Goal: Transaction & Acquisition: Purchase product/service

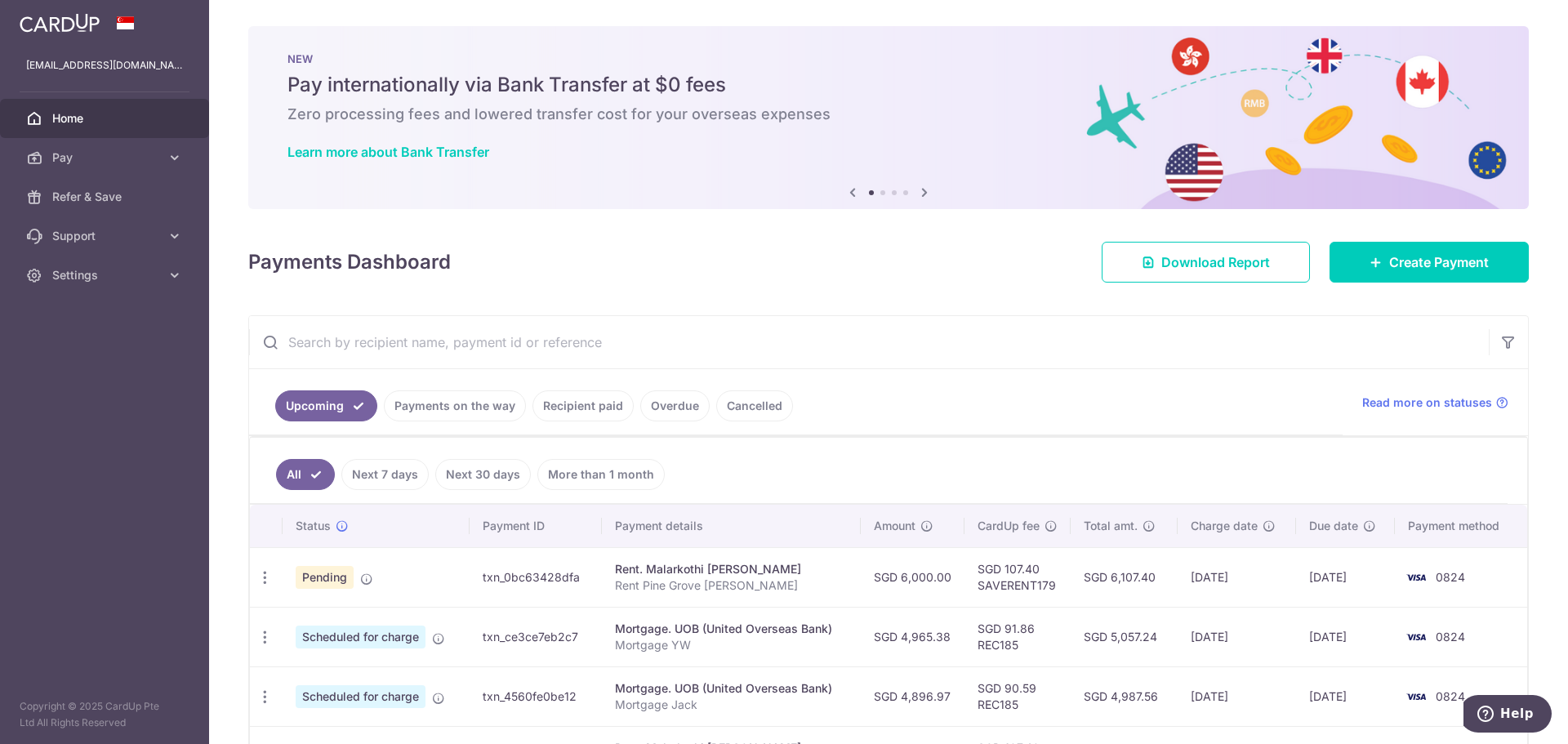
scroll to position [164, 0]
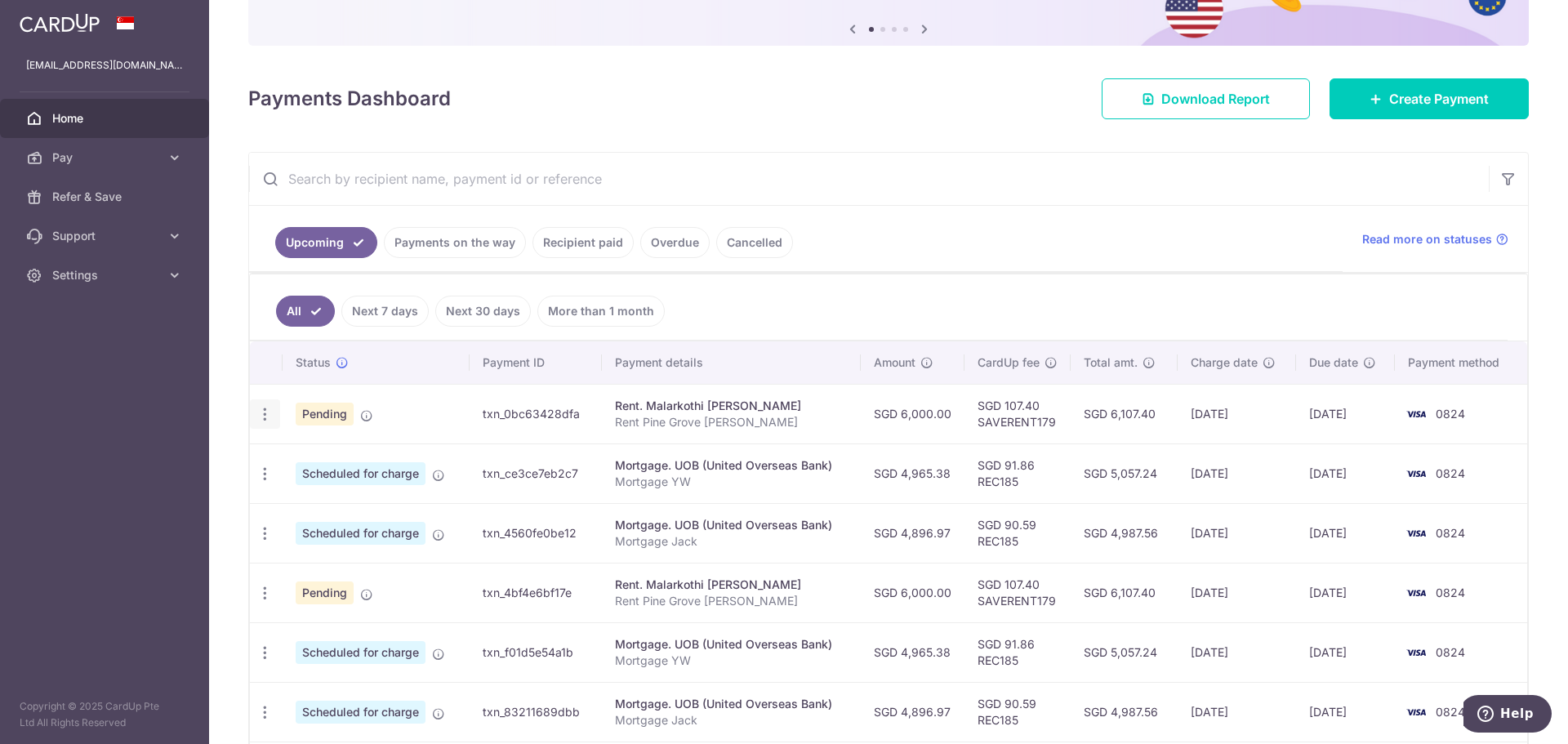
click at [273, 416] on div "Update payment Cancel payment" at bounding box center [265, 415] width 31 height 31
click at [266, 416] on icon "button" at bounding box center [264, 414] width 17 height 17
click at [332, 504] on span "Cancel payment" at bounding box center [352, 500] width 110 height 20
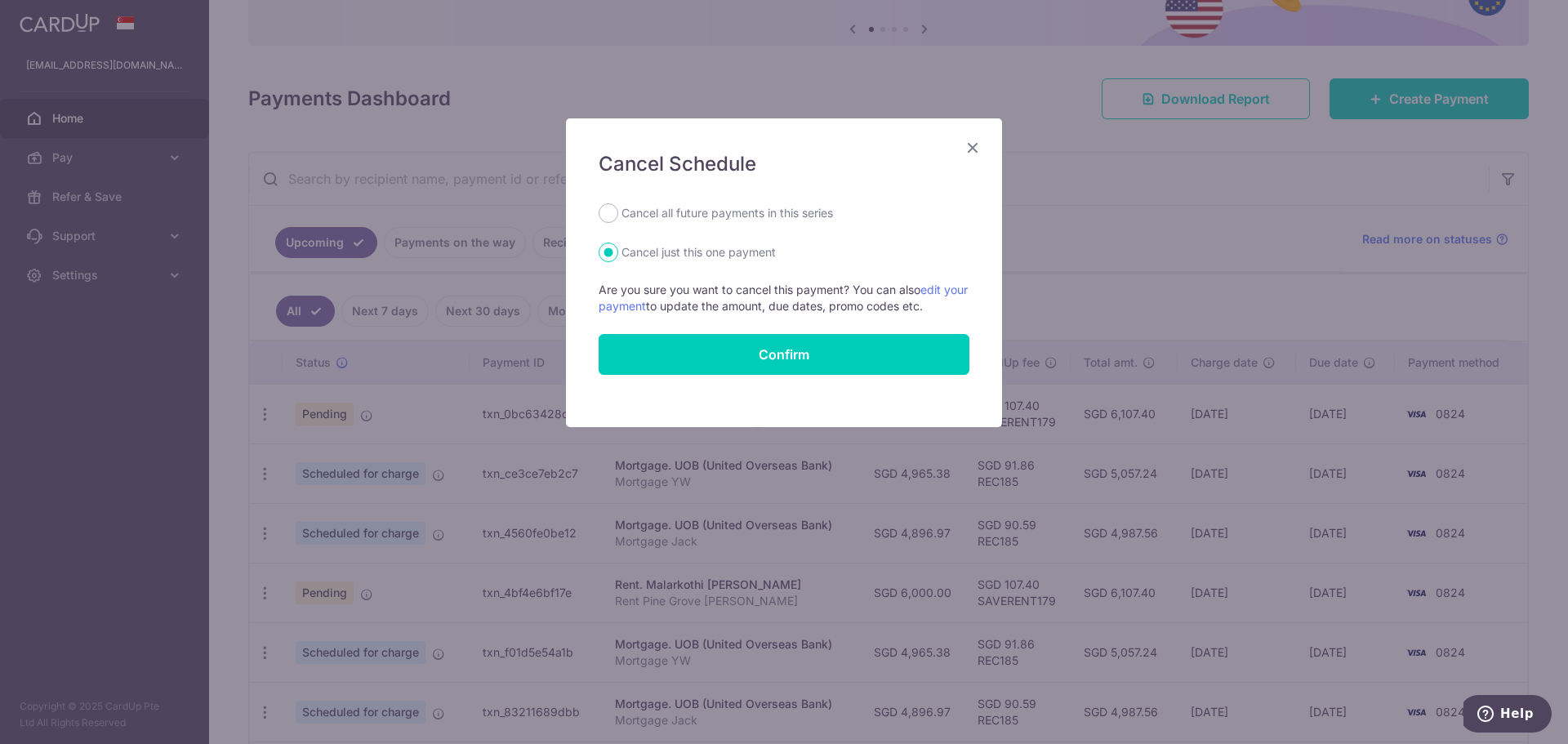
click at [736, 216] on label "Cancel all future payments in this series" at bounding box center [727, 213] width 211 height 20
click at [618, 216] on input "Cancel all future payments in this series" at bounding box center [608, 213] width 20 height 20
radio input "true"
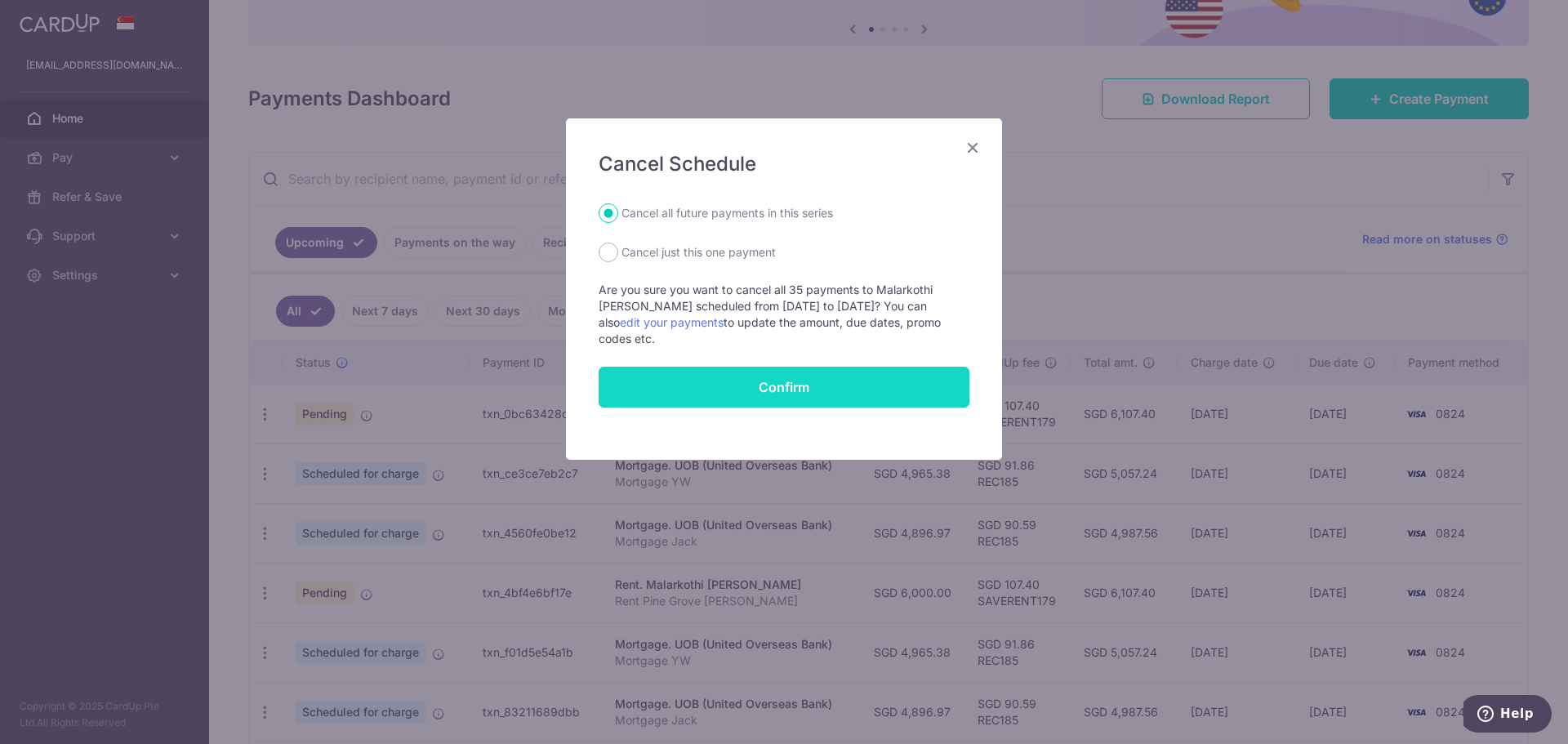
click at [727, 385] on button "Confirm" at bounding box center [783, 386] width 371 height 40
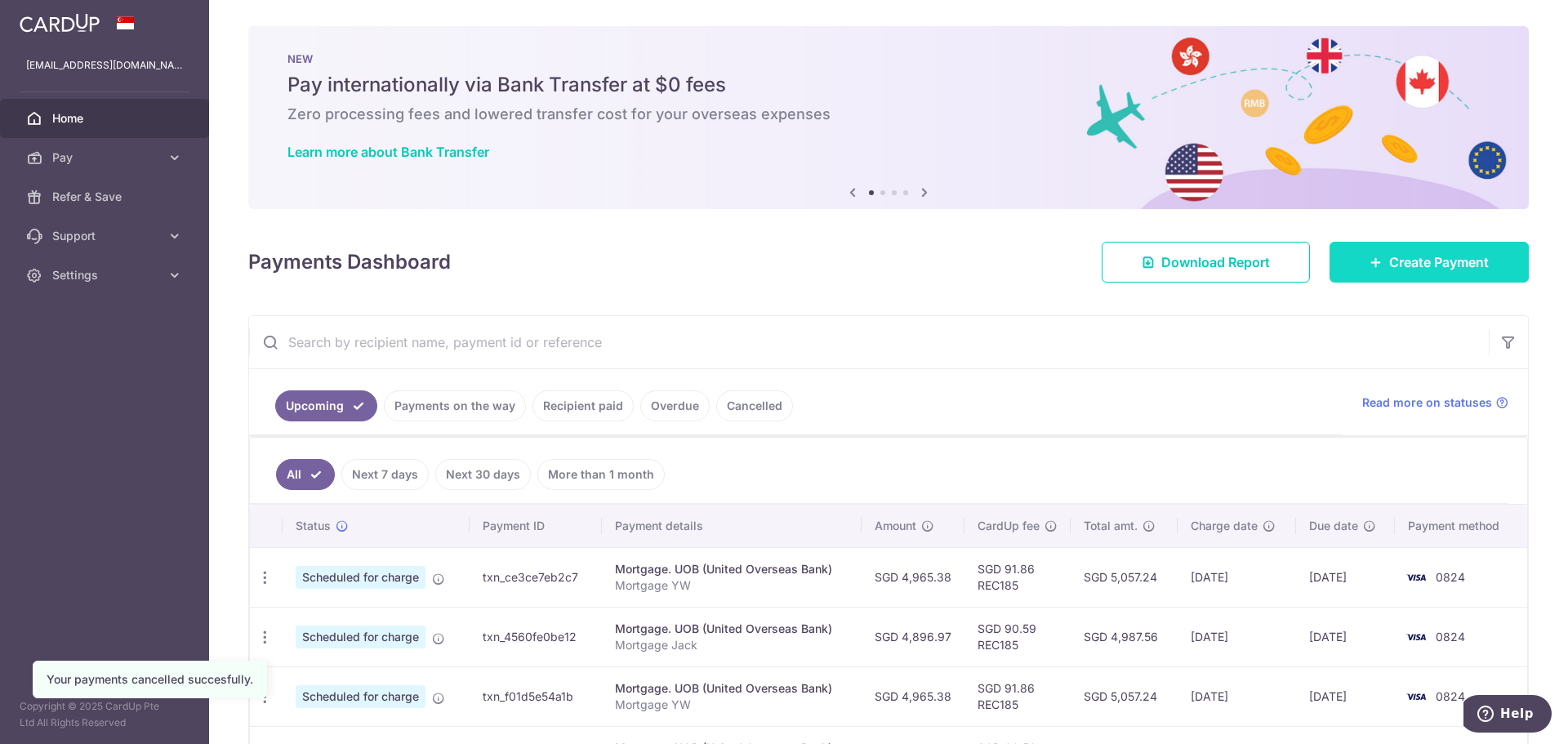
click at [1417, 252] on span "Create Payment" at bounding box center [1439, 262] width 100 height 20
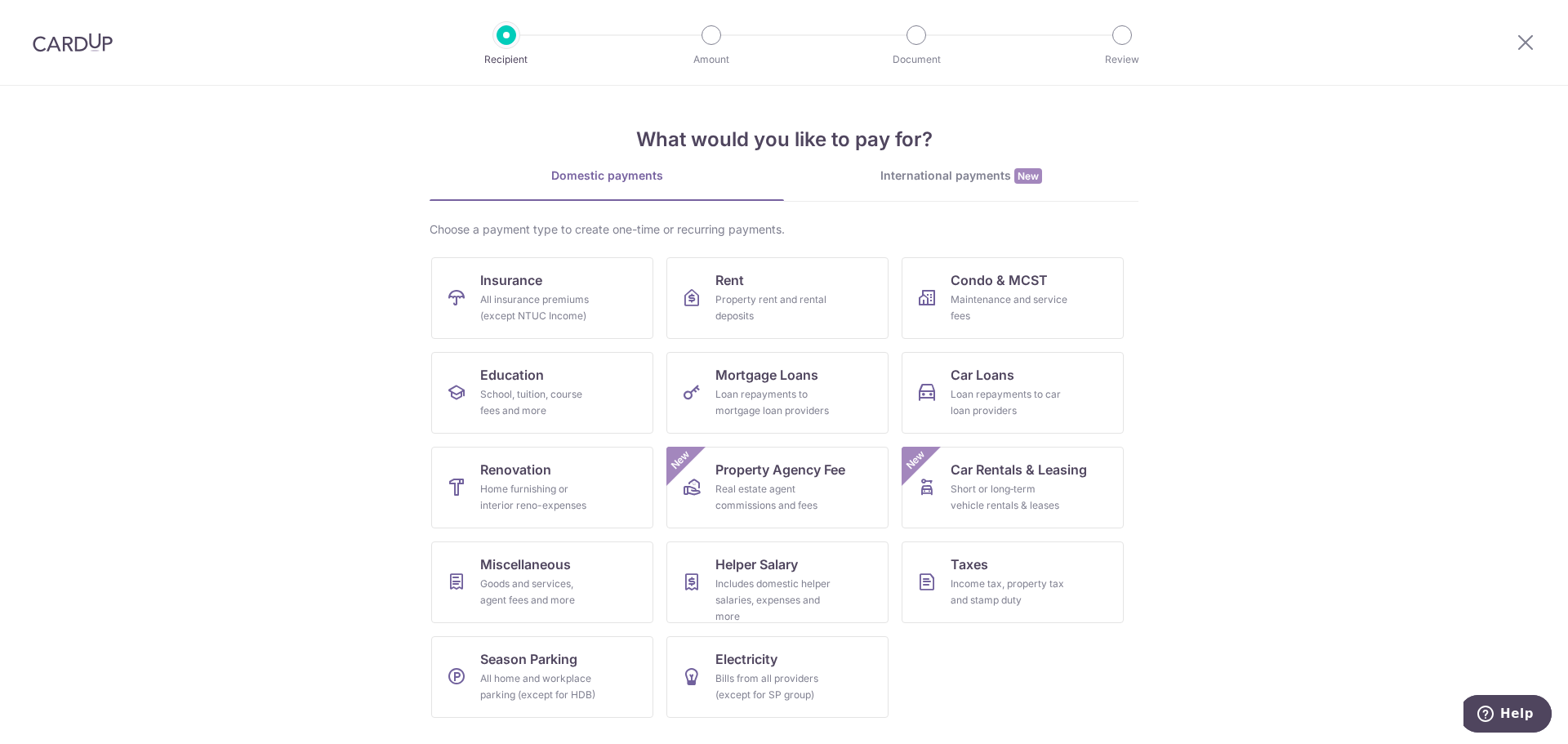
click at [1238, 482] on section "What would you like to pay for? Domestic payments International payments New Ch…" at bounding box center [784, 414] width 1568 height 659
click at [567, 583] on div "Goods and services, agent fees and more" at bounding box center [539, 592] width 118 height 32
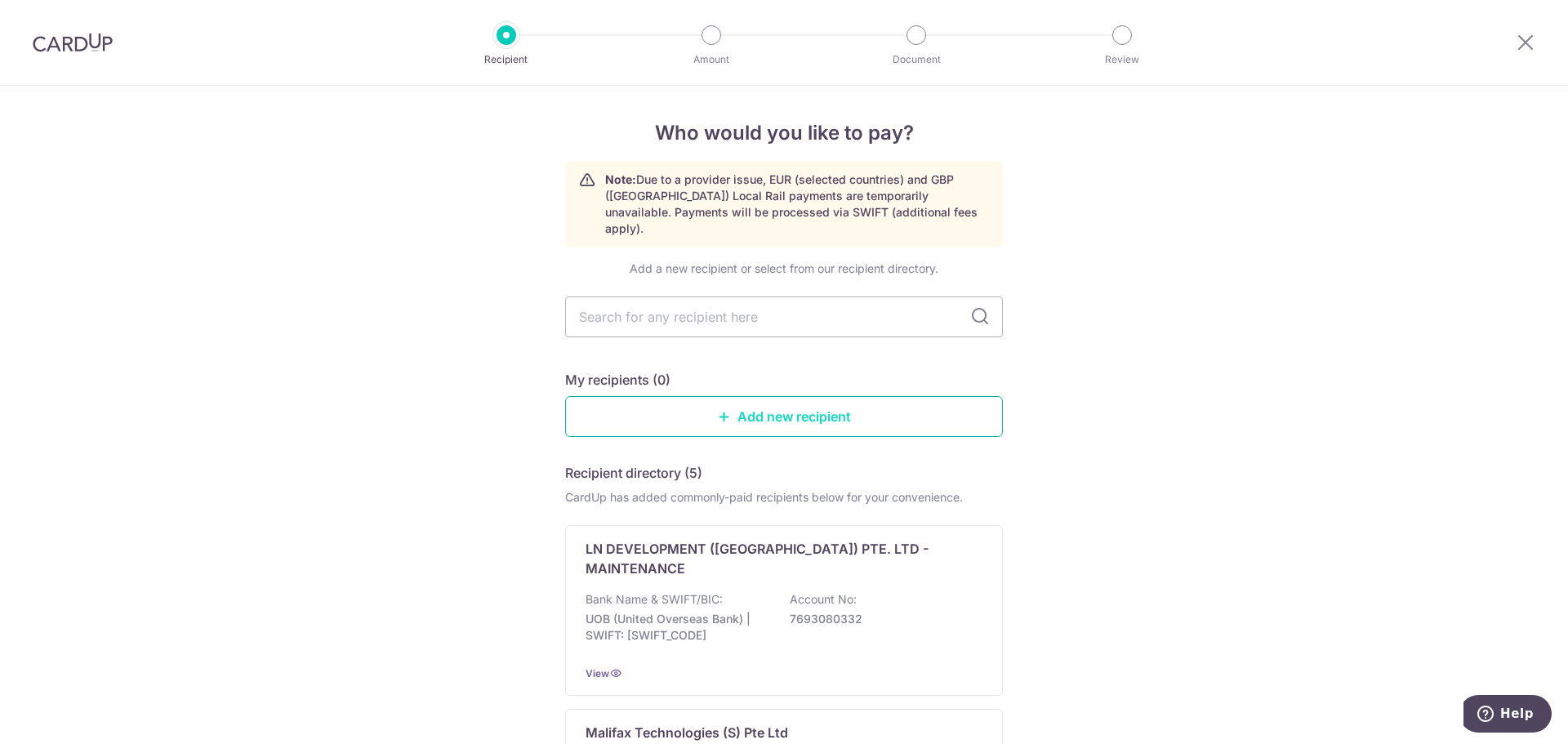
click at [867, 401] on link "Add new recipient" at bounding box center [783, 416] width 437 height 40
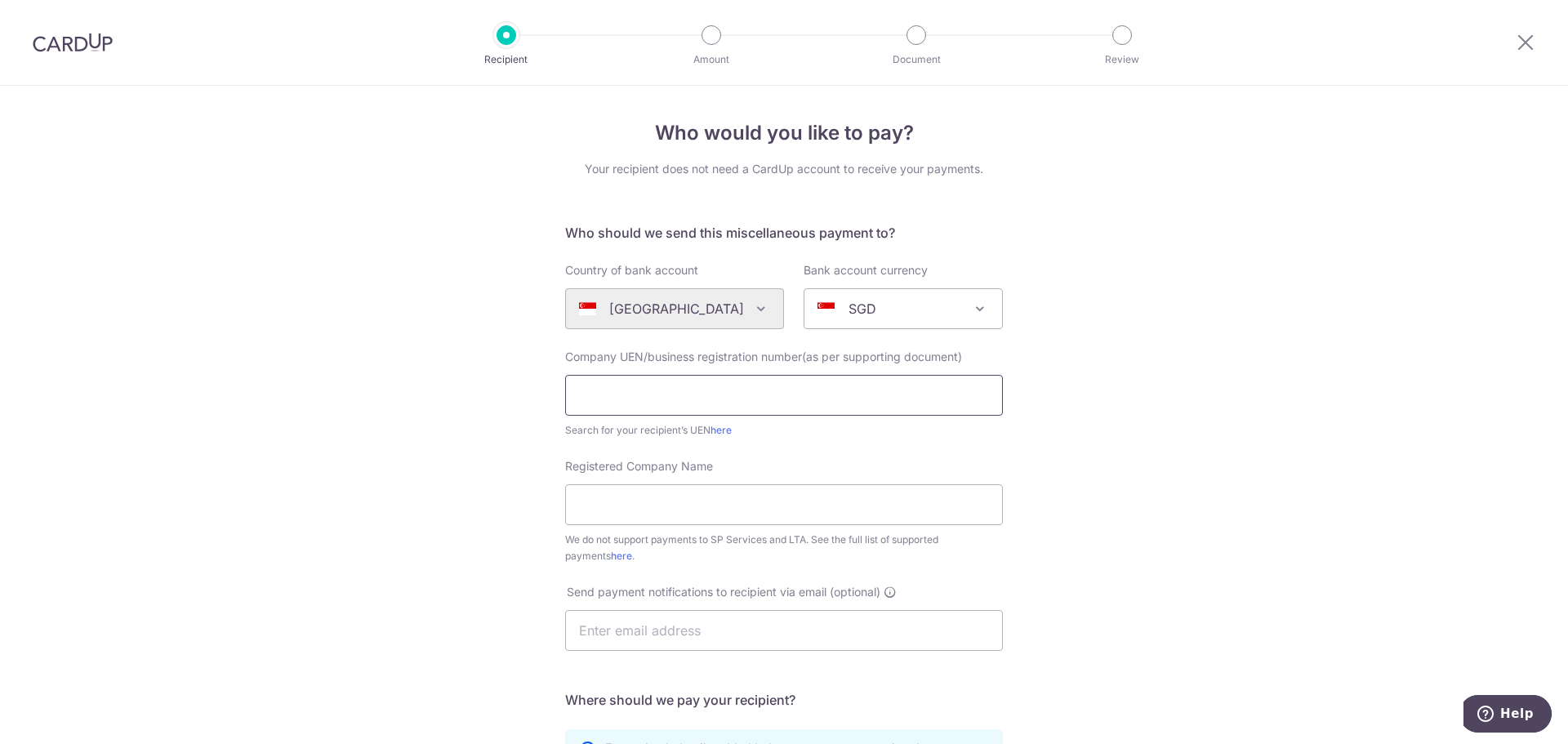
click at [763, 388] on input "text" at bounding box center [783, 394] width 437 height 40
paste input "202506866D"
type input "202506866D"
click at [694, 509] on input "Registered Company Name" at bounding box center [783, 504] width 437 height 40
paste input "The Tech Support Pte. Ltd."
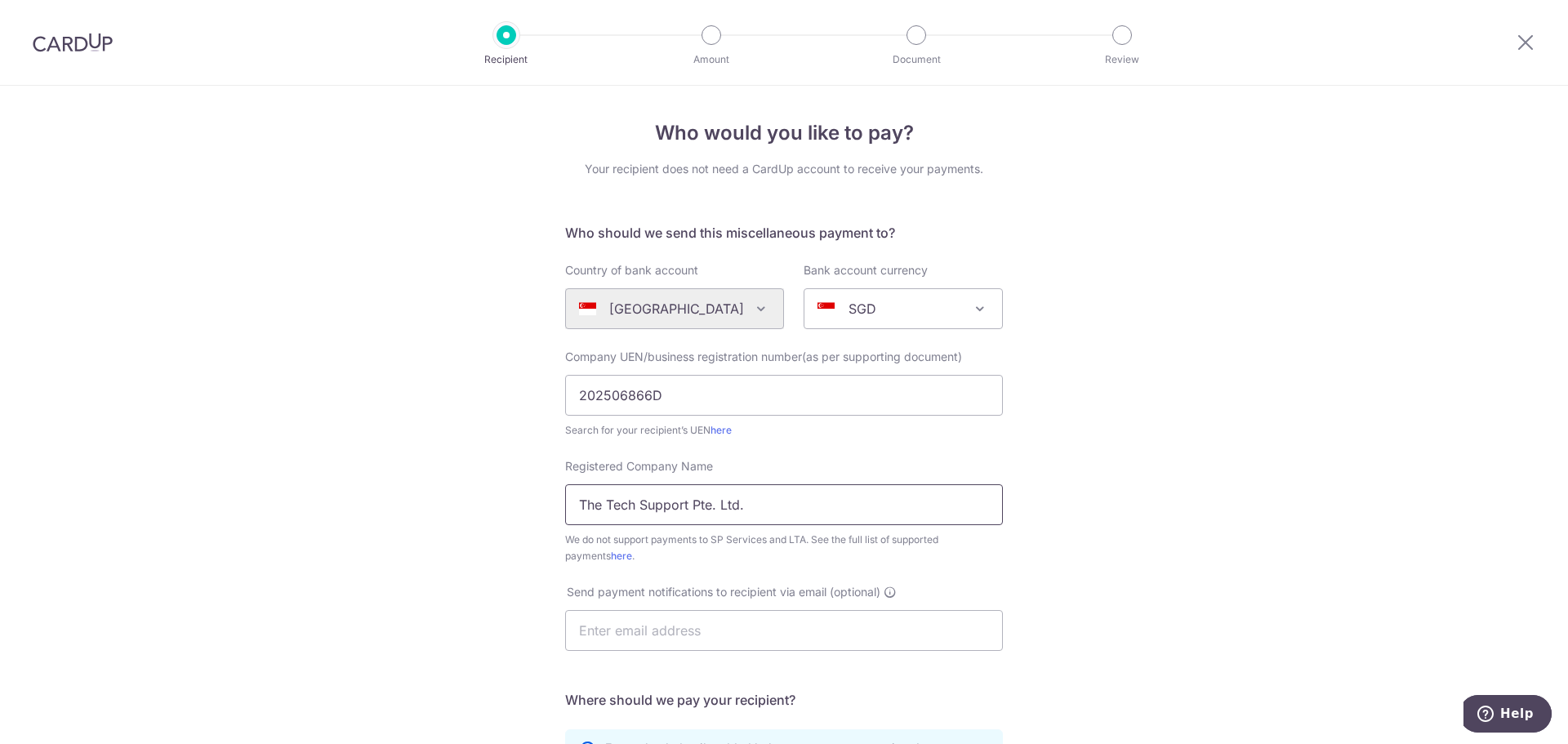
click at [577, 502] on input "The Tech Support Pte. Ltd." at bounding box center [783, 504] width 437 height 40
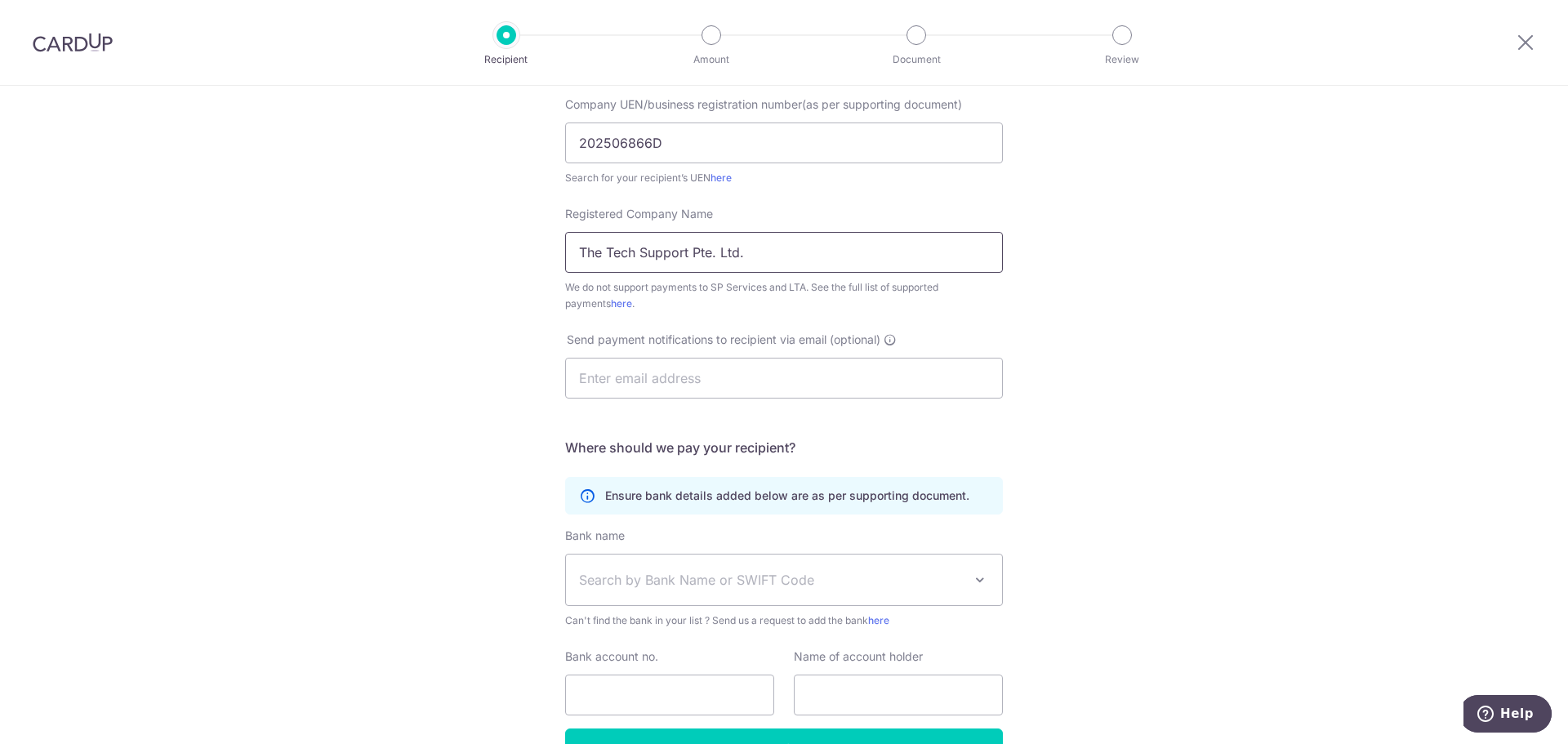
scroll to position [327, 0]
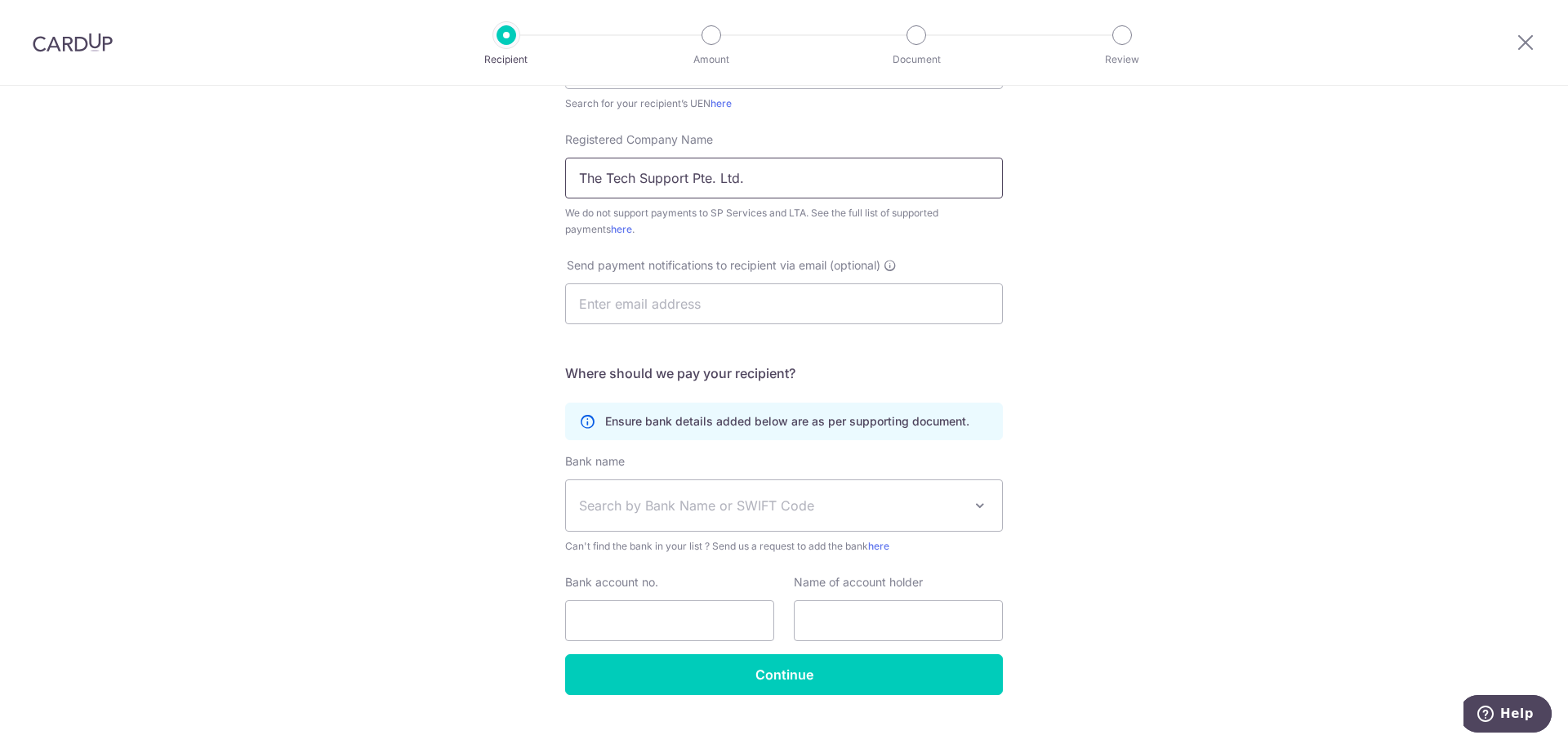
type input "The Tech Support Pte. Ltd."
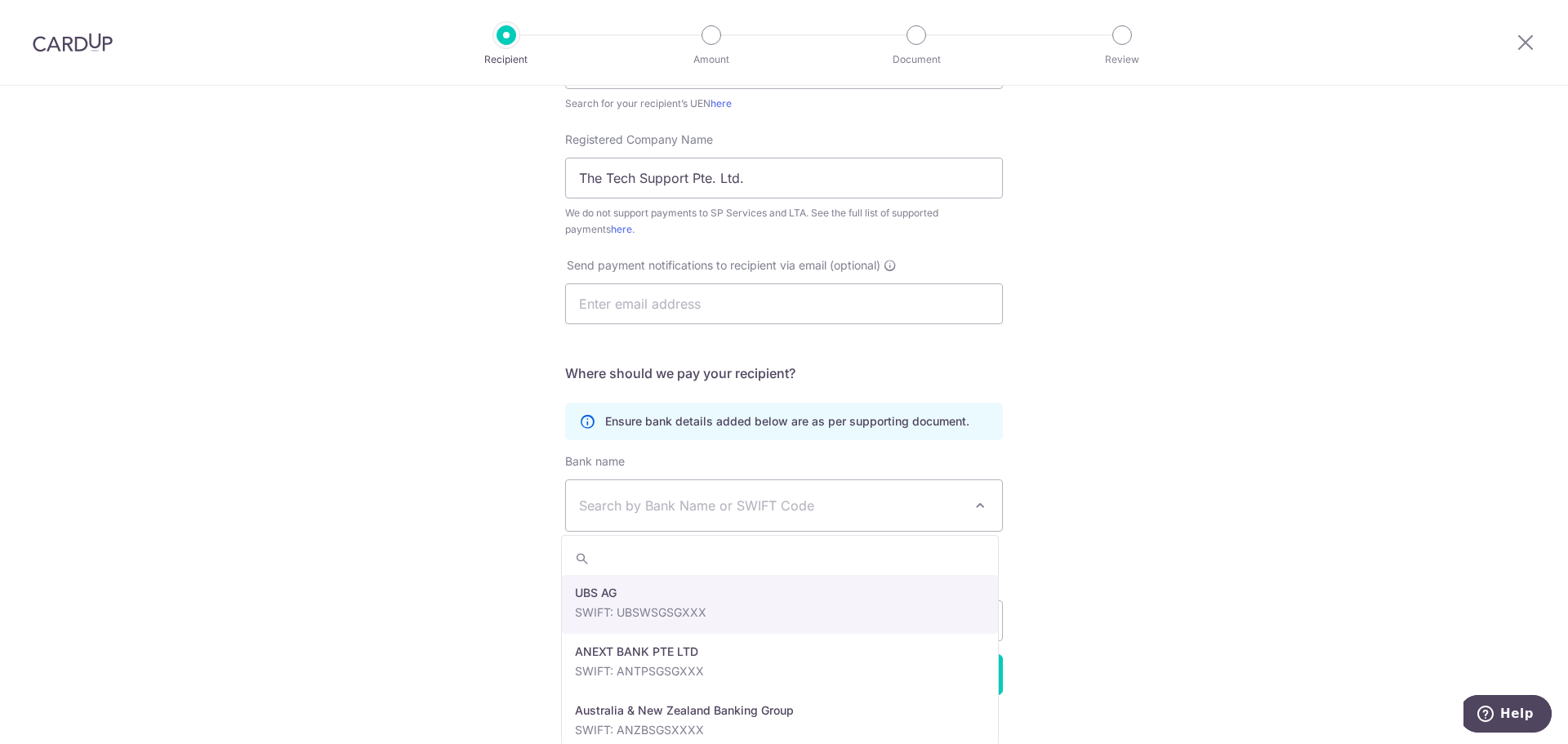
click at [724, 509] on span "Search by Bank Name or SWIFT Code" at bounding box center [771, 506] width 383 height 20
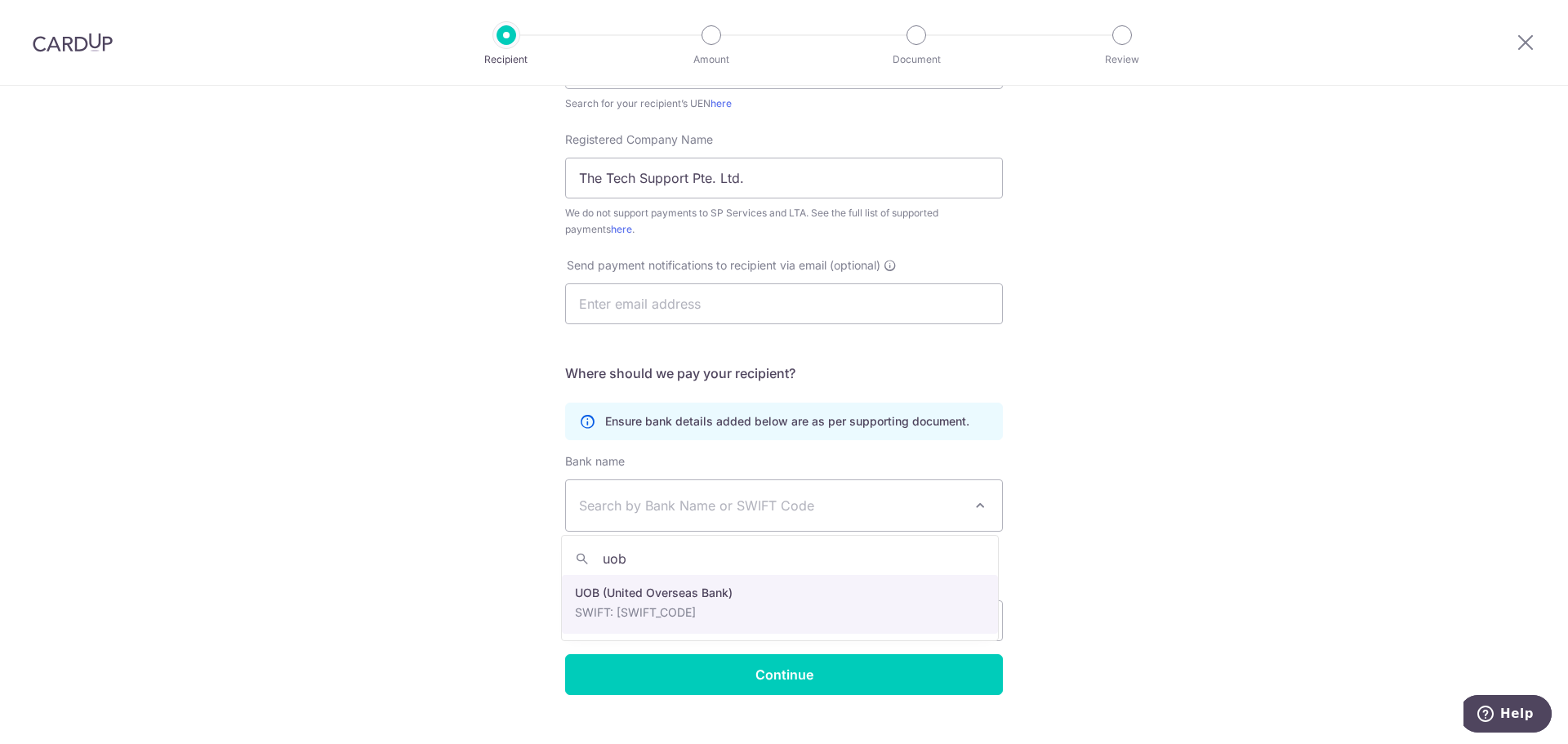
type input "uob"
select select "18"
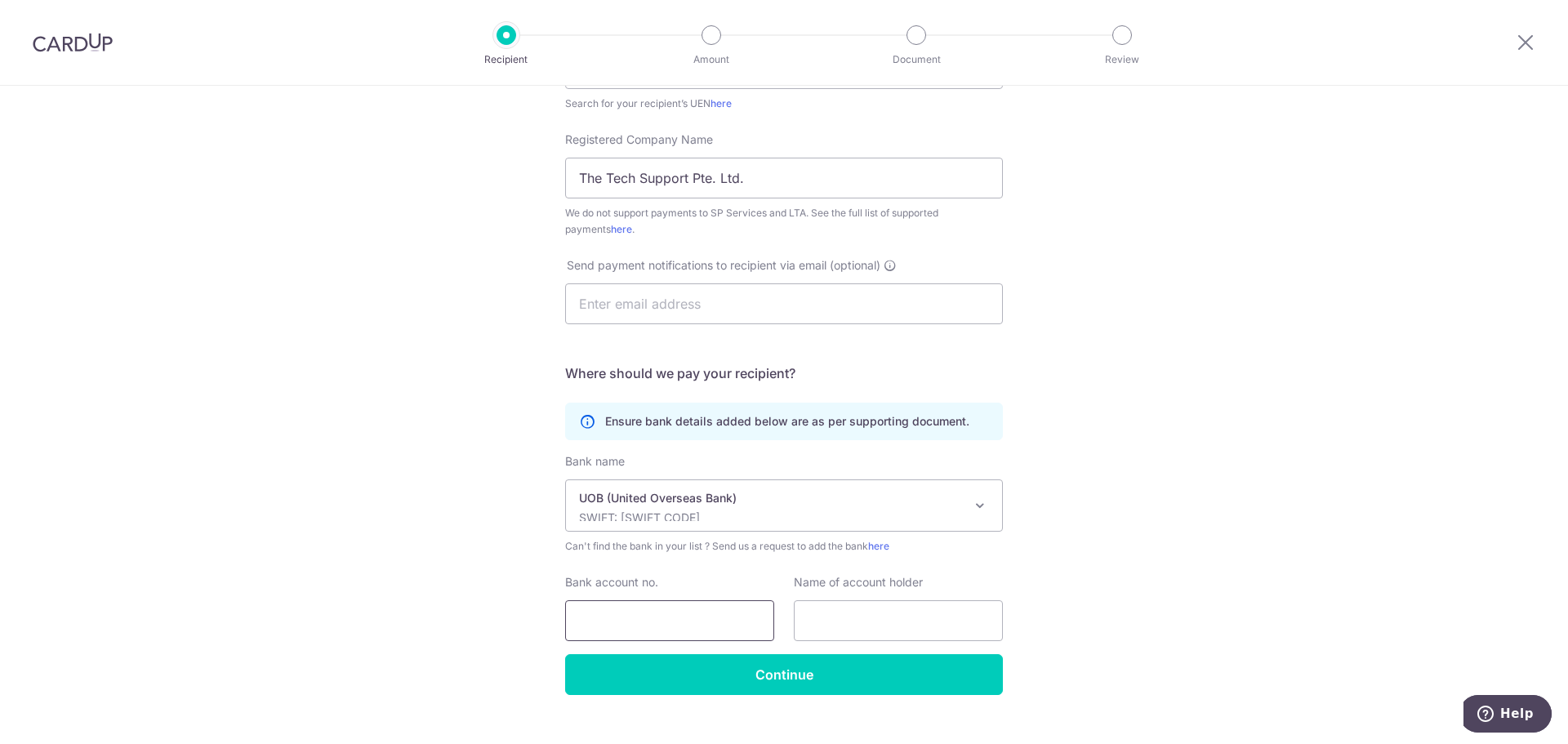
click at [692, 626] on input "Bank account no." at bounding box center [669, 620] width 209 height 40
type input "3693182792"
click at [868, 610] on input "text" at bounding box center [898, 620] width 209 height 40
paste input "The Tech Support Pte. Ltd."
click at [811, 621] on input "The Tech Support Pte. Ltd." at bounding box center [898, 620] width 209 height 40
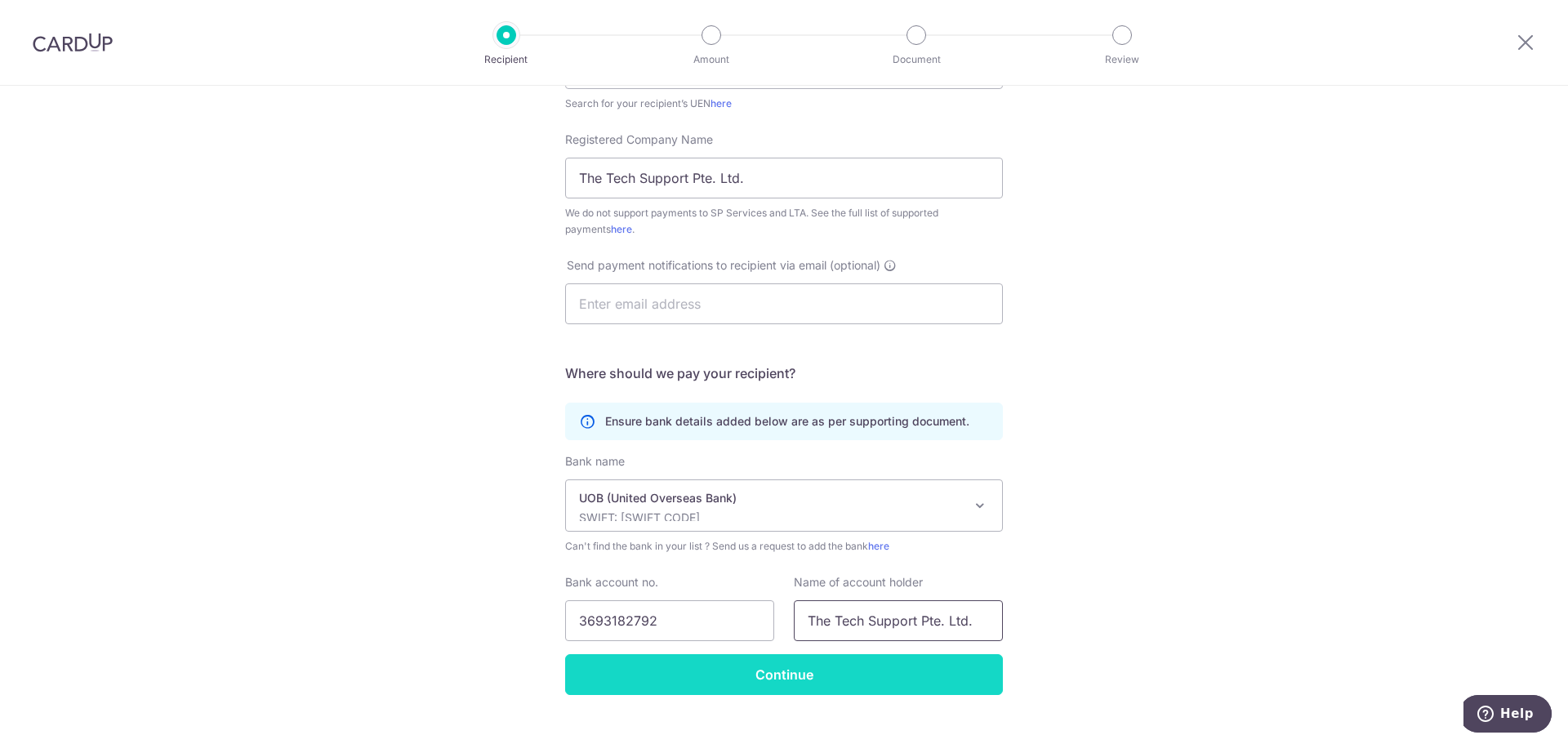
type input "The Tech Support Pte. Ltd."
click at [795, 683] on input "Continue" at bounding box center [783, 674] width 437 height 40
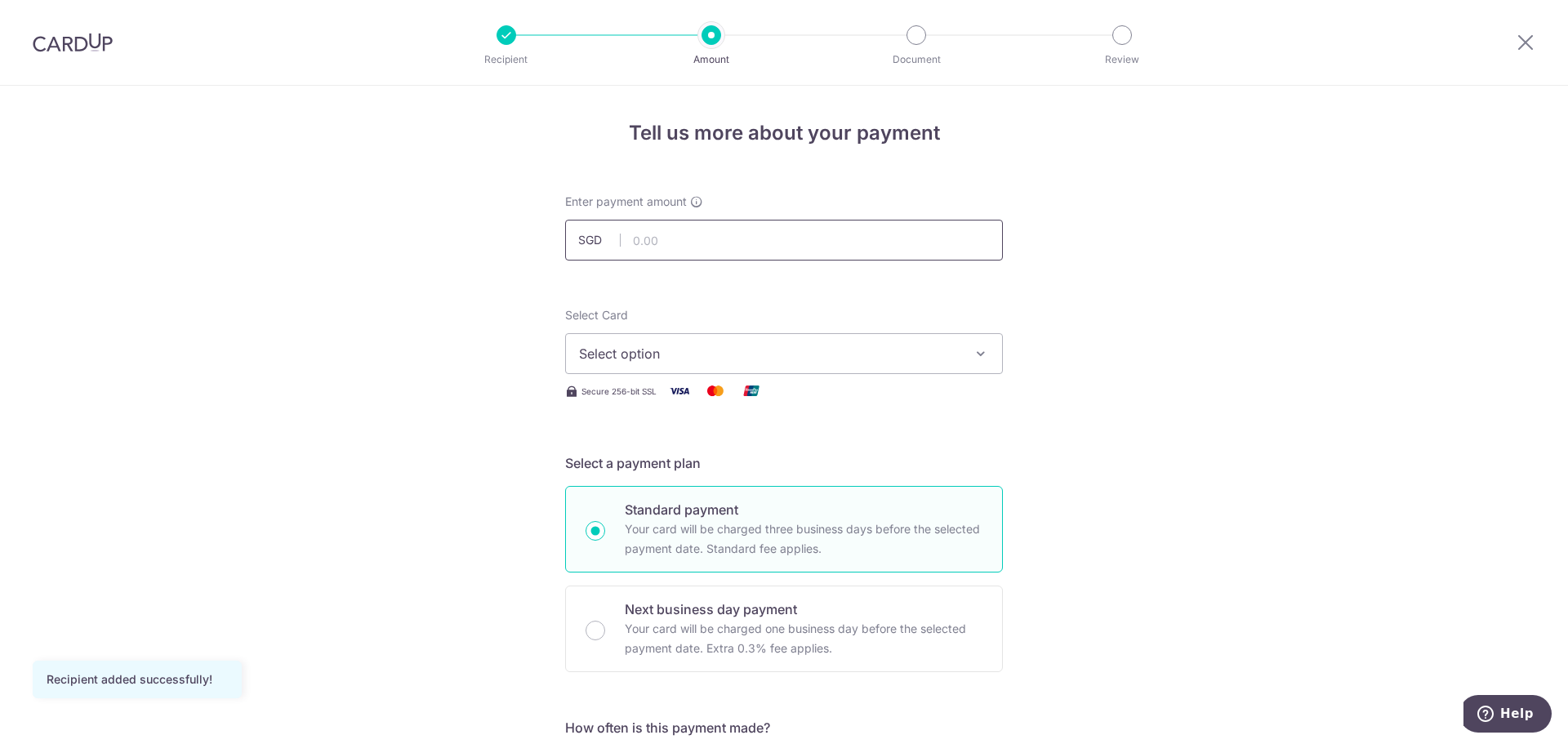
click at [756, 250] on input "text" at bounding box center [783, 240] width 437 height 40
type input "58.99"
click at [762, 353] on span "Select option" at bounding box center [770, 354] width 381 height 20
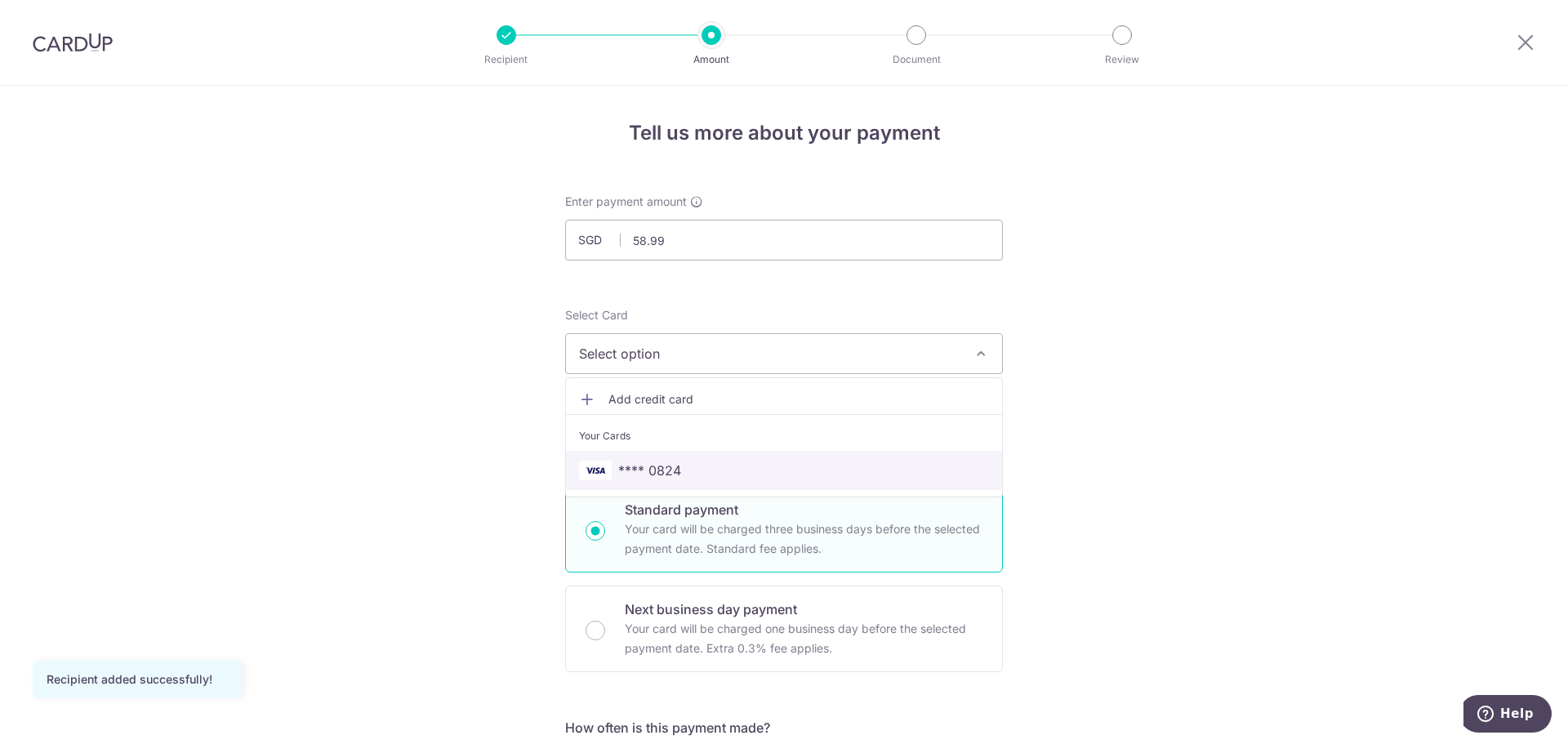
click at [680, 462] on span "**** 0824" at bounding box center [784, 471] width 410 height 20
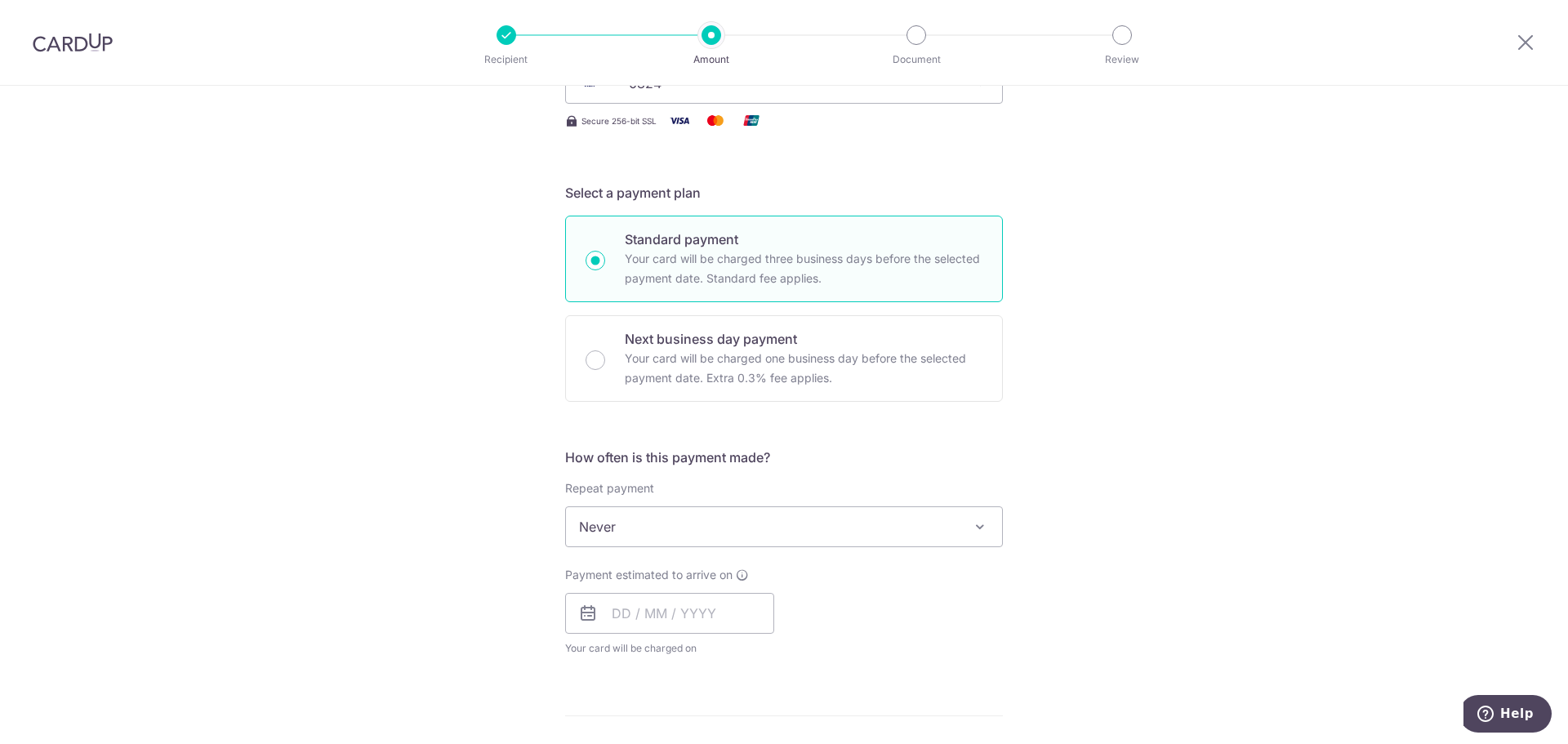
scroll to position [327, 0]
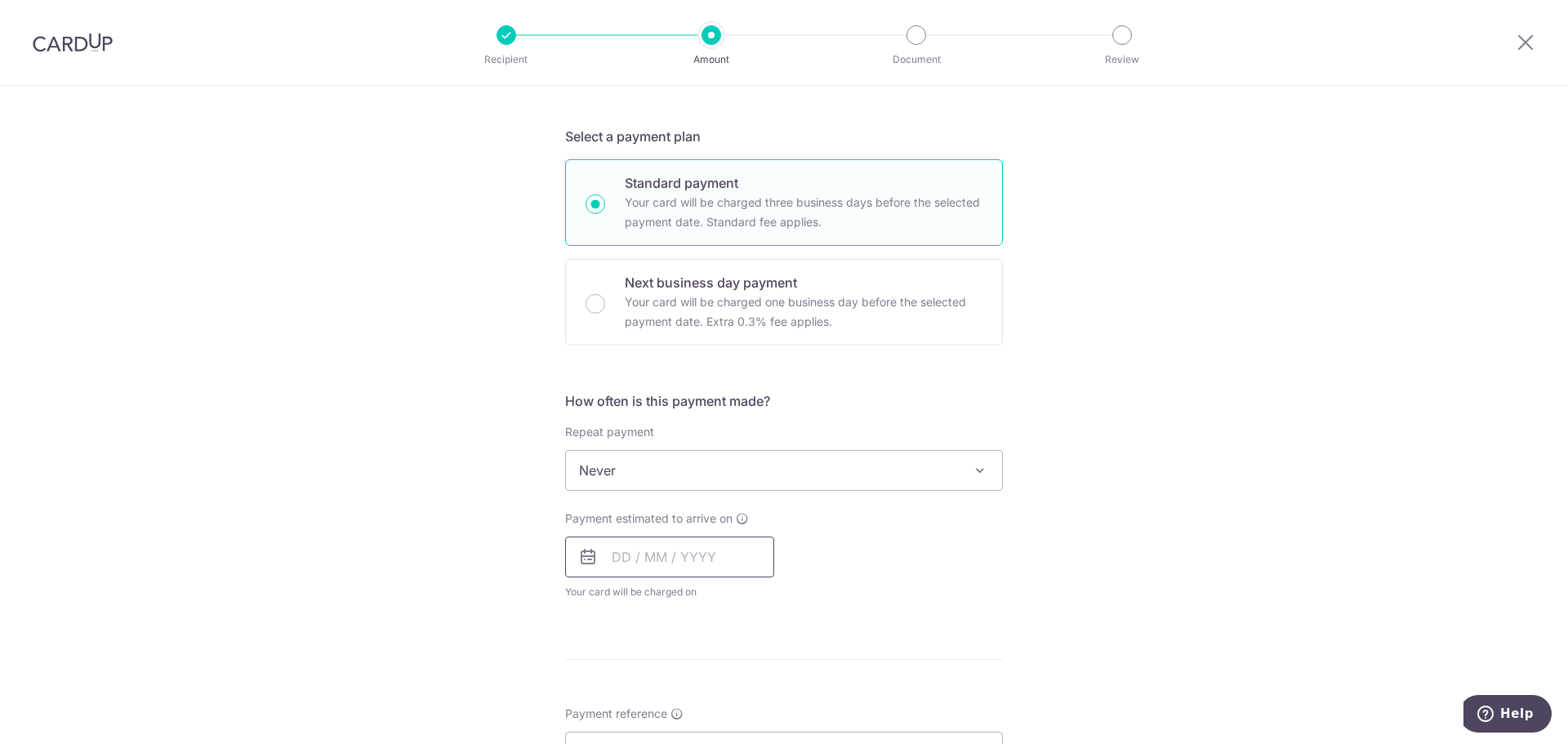
click at [679, 552] on input "text" at bounding box center [669, 556] width 209 height 40
click at [727, 670] on link "4" at bounding box center [728, 673] width 26 height 26
type input "[DATE]"
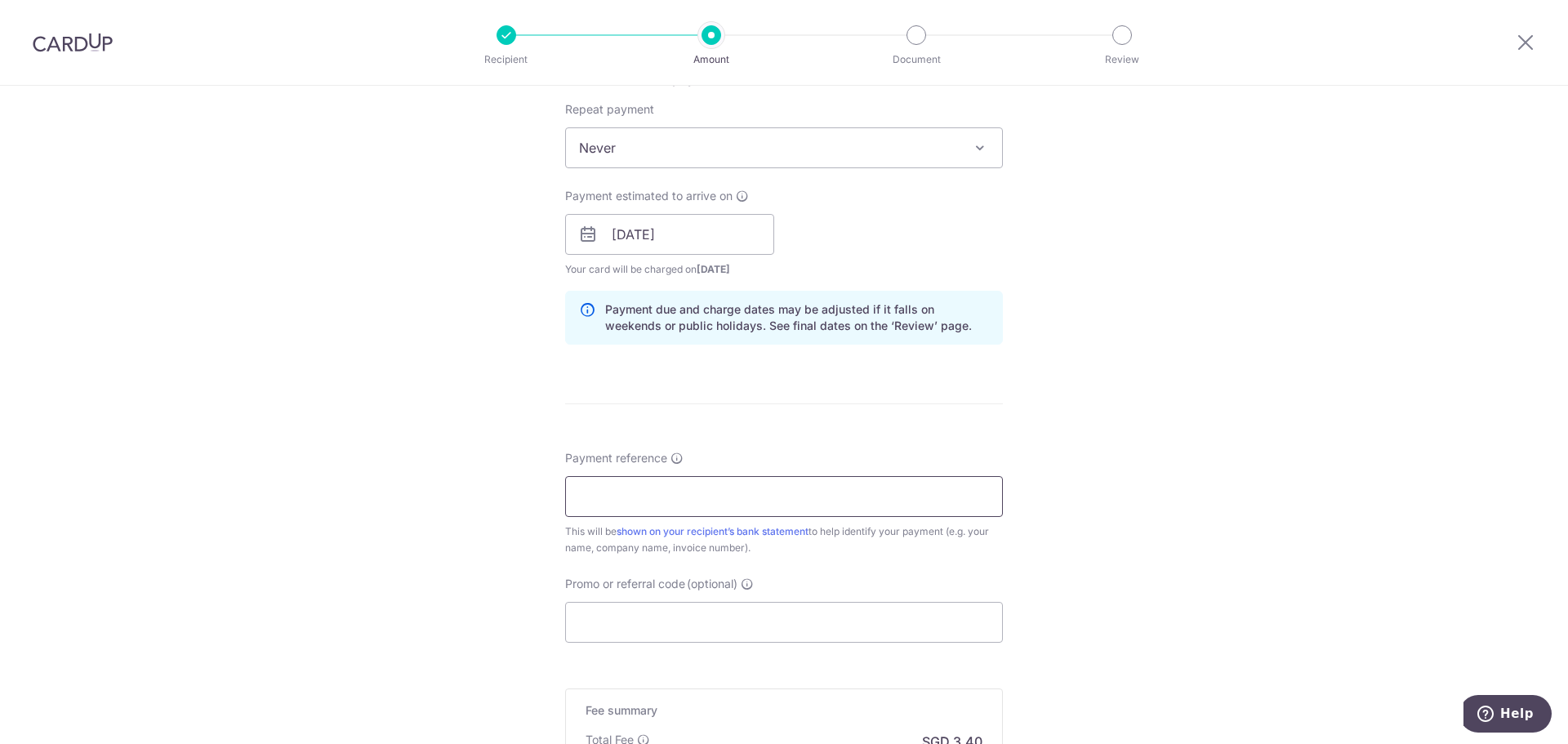
scroll to position [653, 0]
click at [710, 477] on input "Payment reference" at bounding box center [783, 492] width 437 height 40
click at [625, 504] on input "Payment reference" at bounding box center [783, 492] width 437 height 40
paste input "INV-0126"
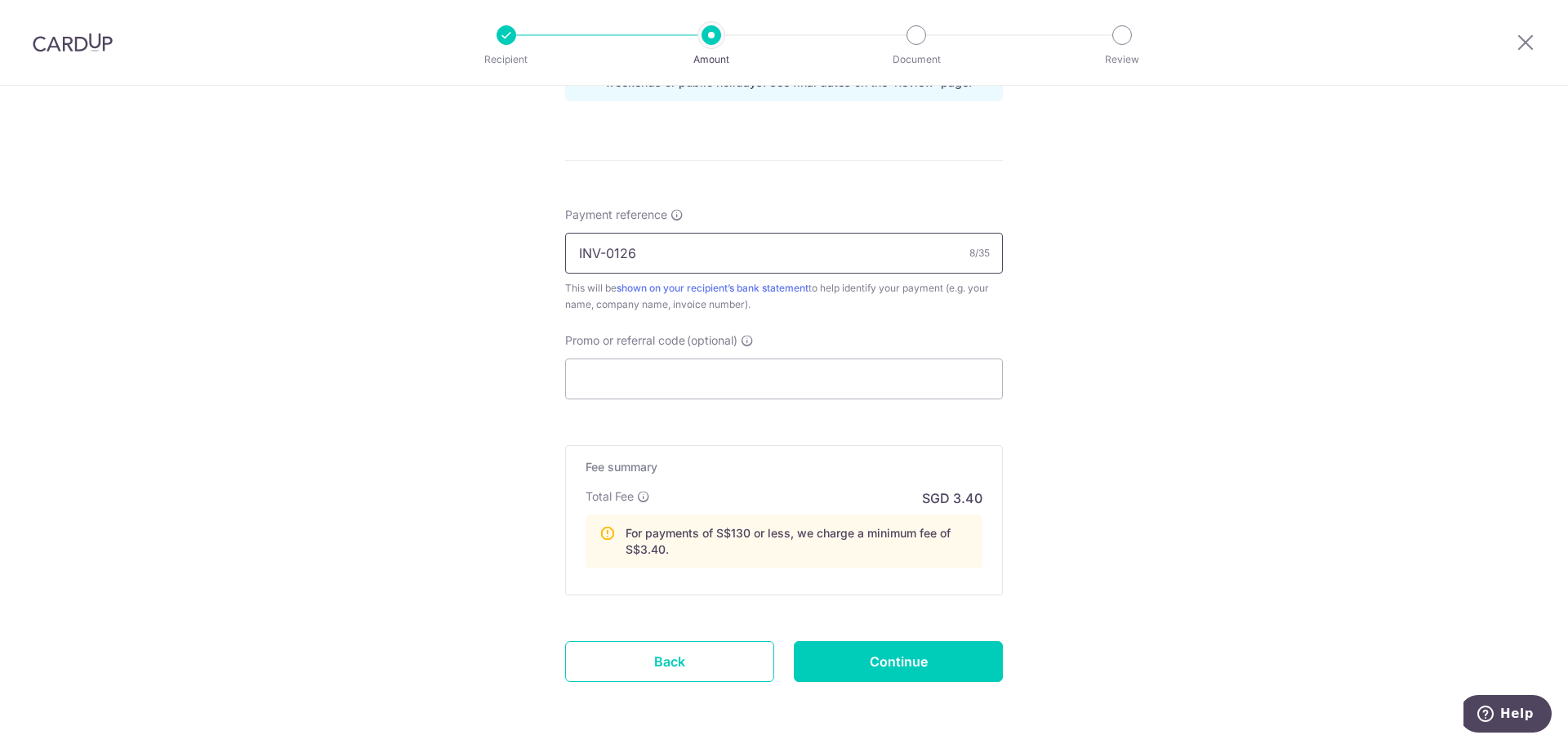
scroll to position [899, 0]
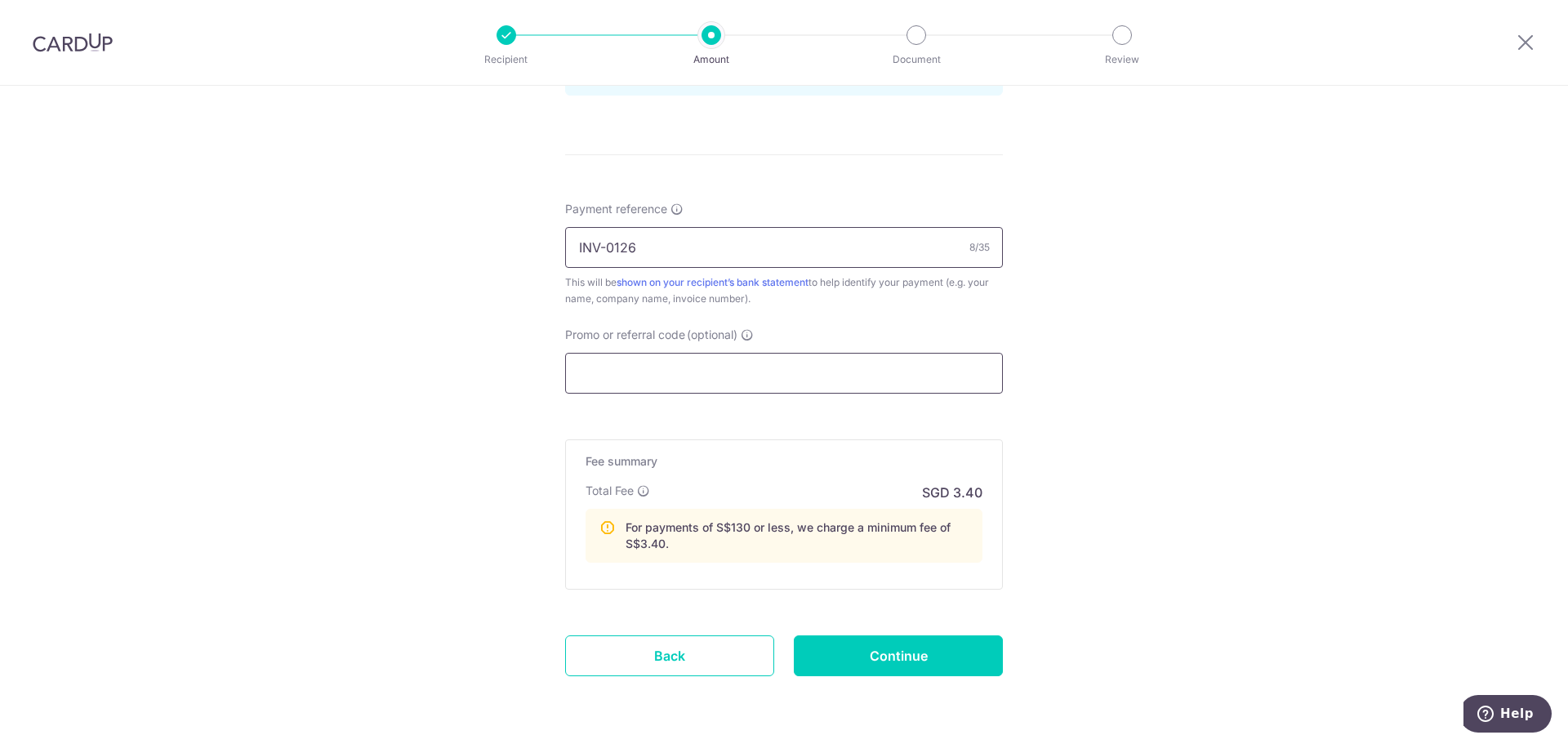
type input "INV-0126"
click at [685, 370] on input "Promo or referral code (optional)" at bounding box center [783, 373] width 437 height 40
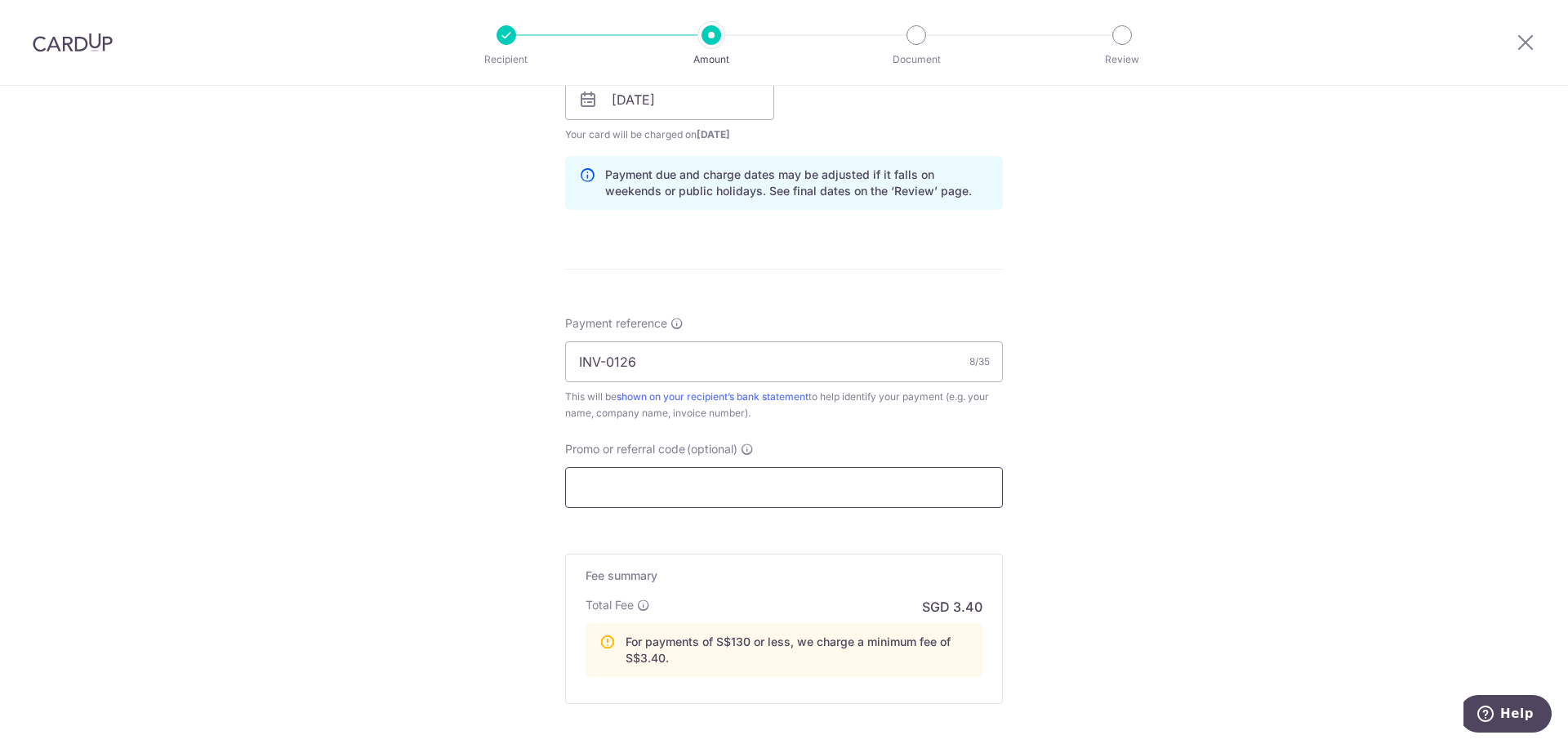
scroll to position [817, 0]
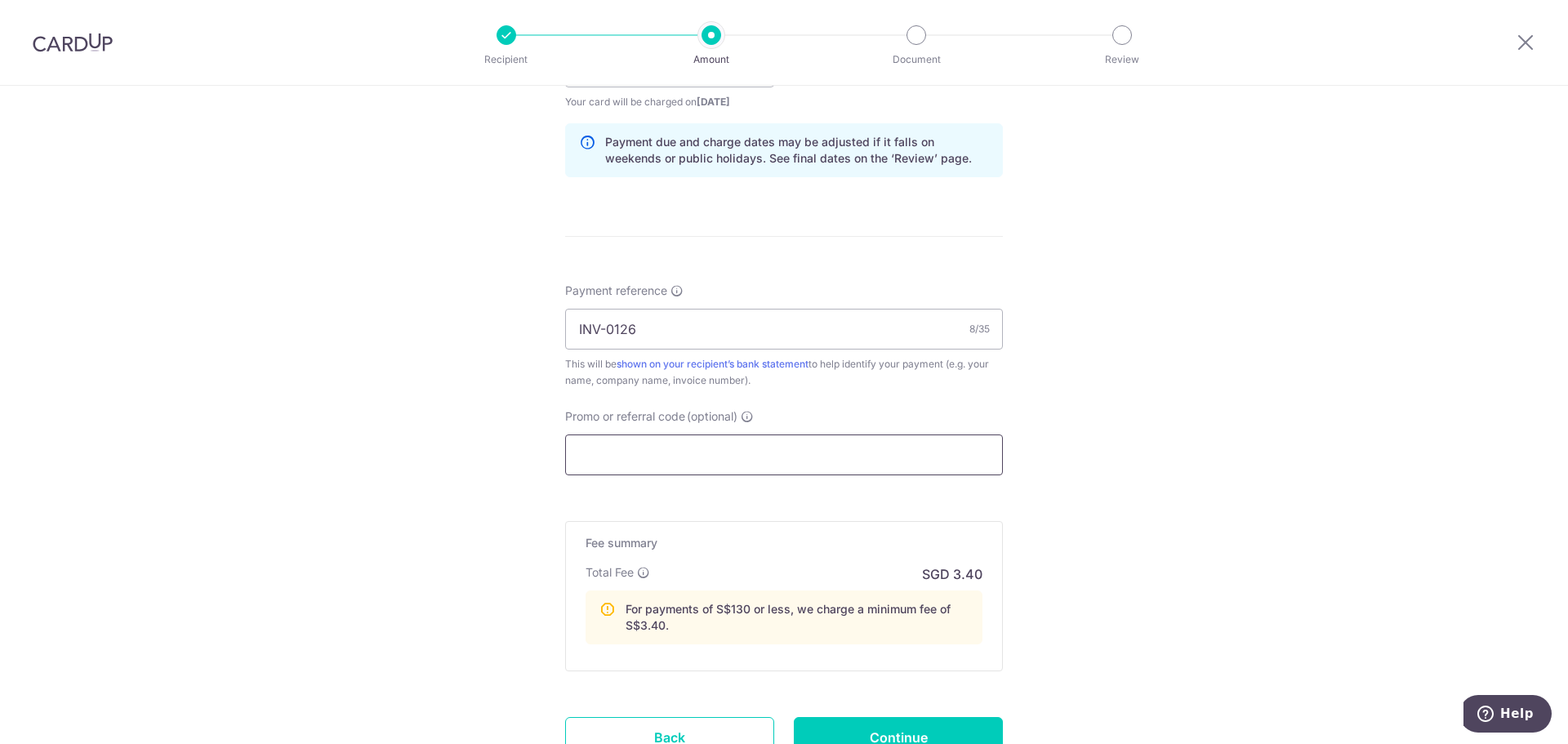
click at [778, 447] on input "Promo or referral code (optional)" at bounding box center [783, 455] width 437 height 40
paste input "OFF225"
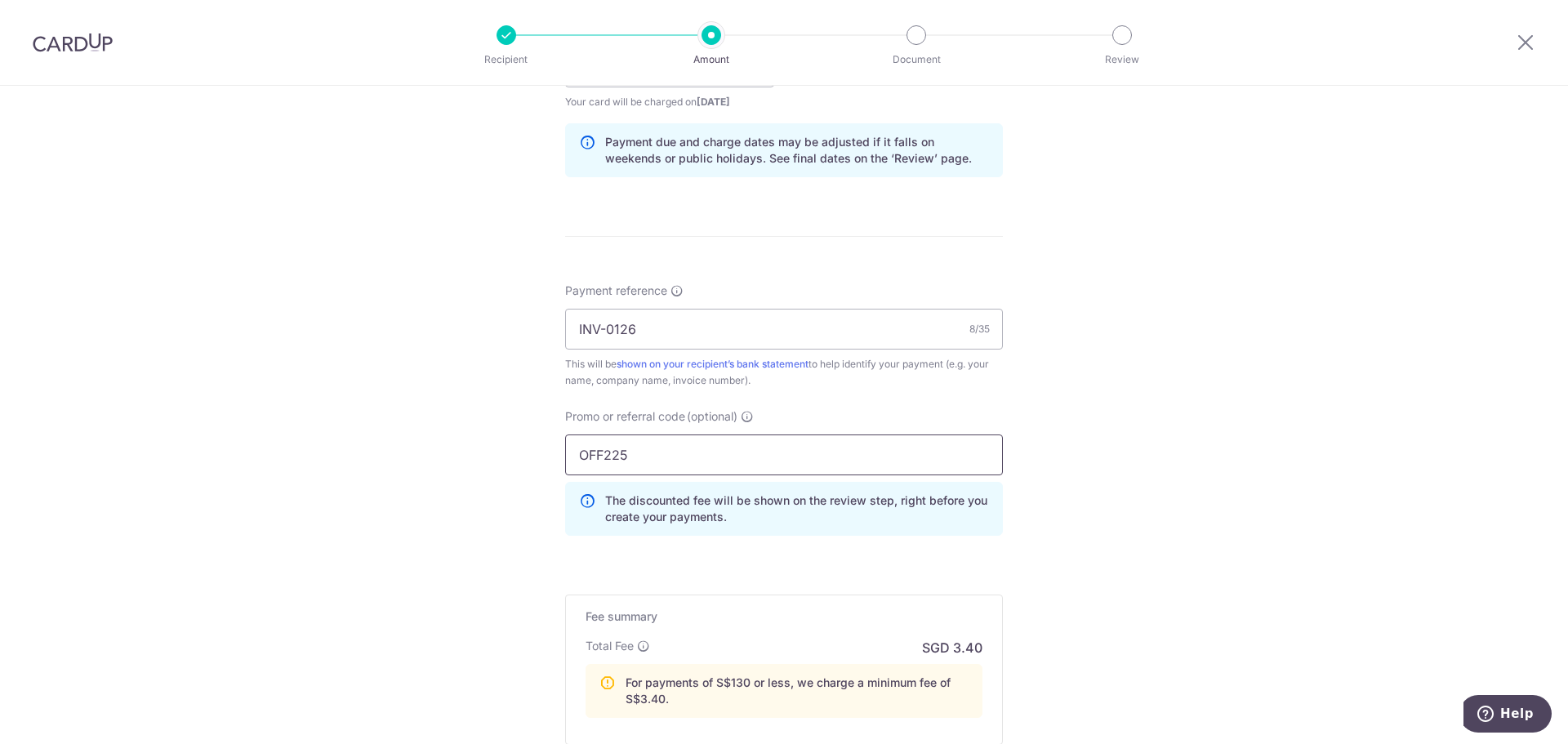
type input "OFF225"
click at [1216, 356] on div "Tell us more about your payment Enter payment amount SGD 58.99 58.99 Recipient …" at bounding box center [784, 111] width 1568 height 1686
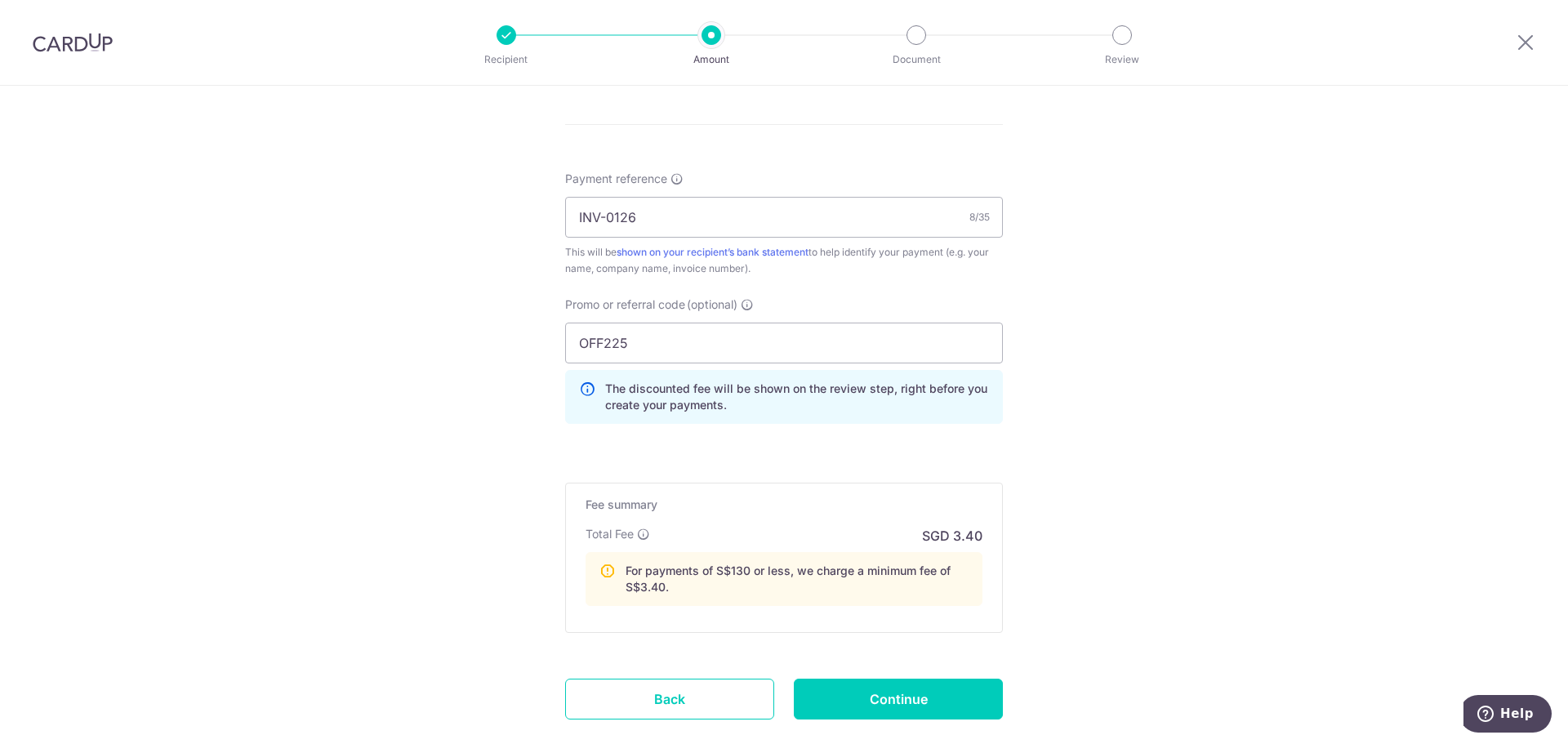
scroll to position [1027, 0]
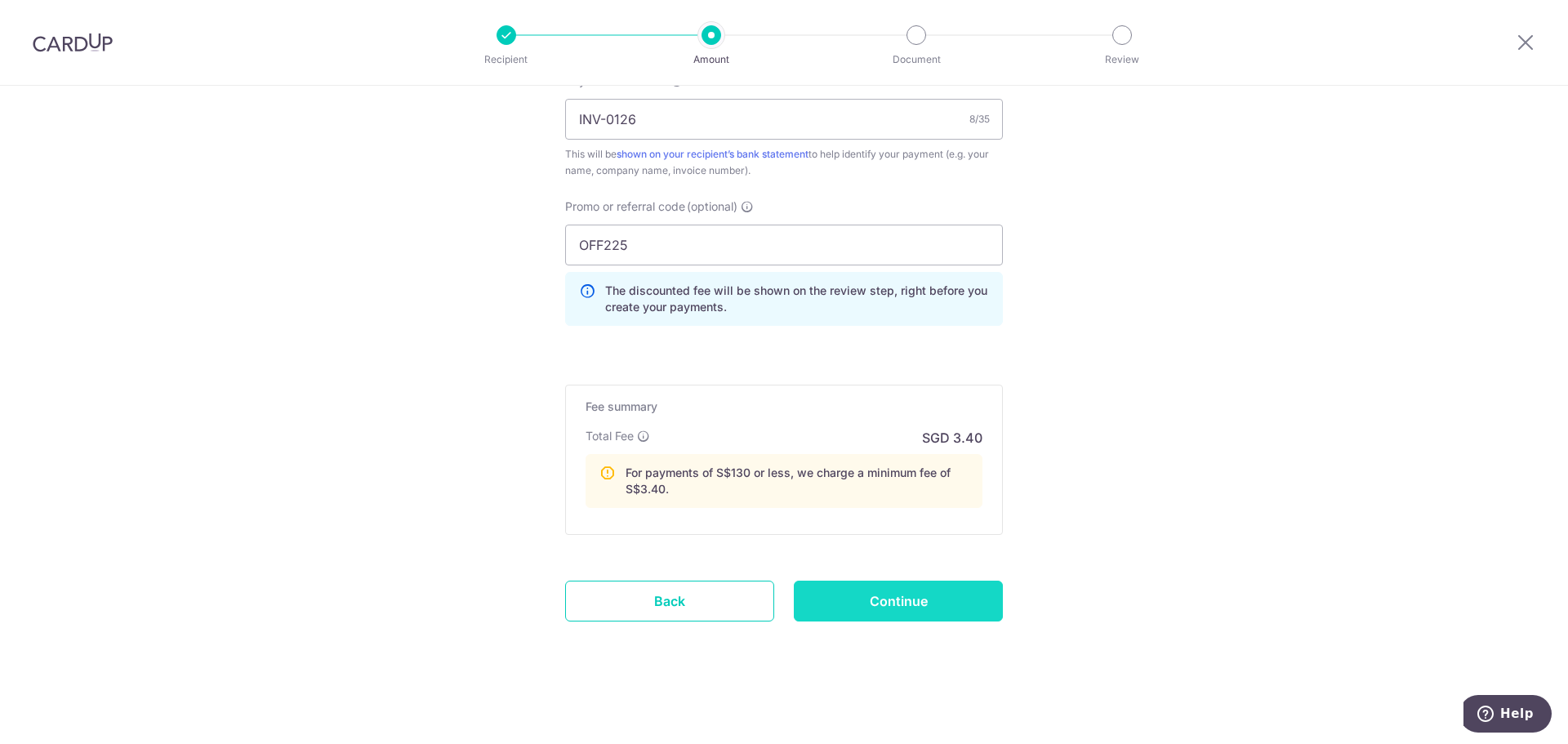
click at [890, 603] on input "Continue" at bounding box center [898, 600] width 209 height 40
type input "Create Schedule"
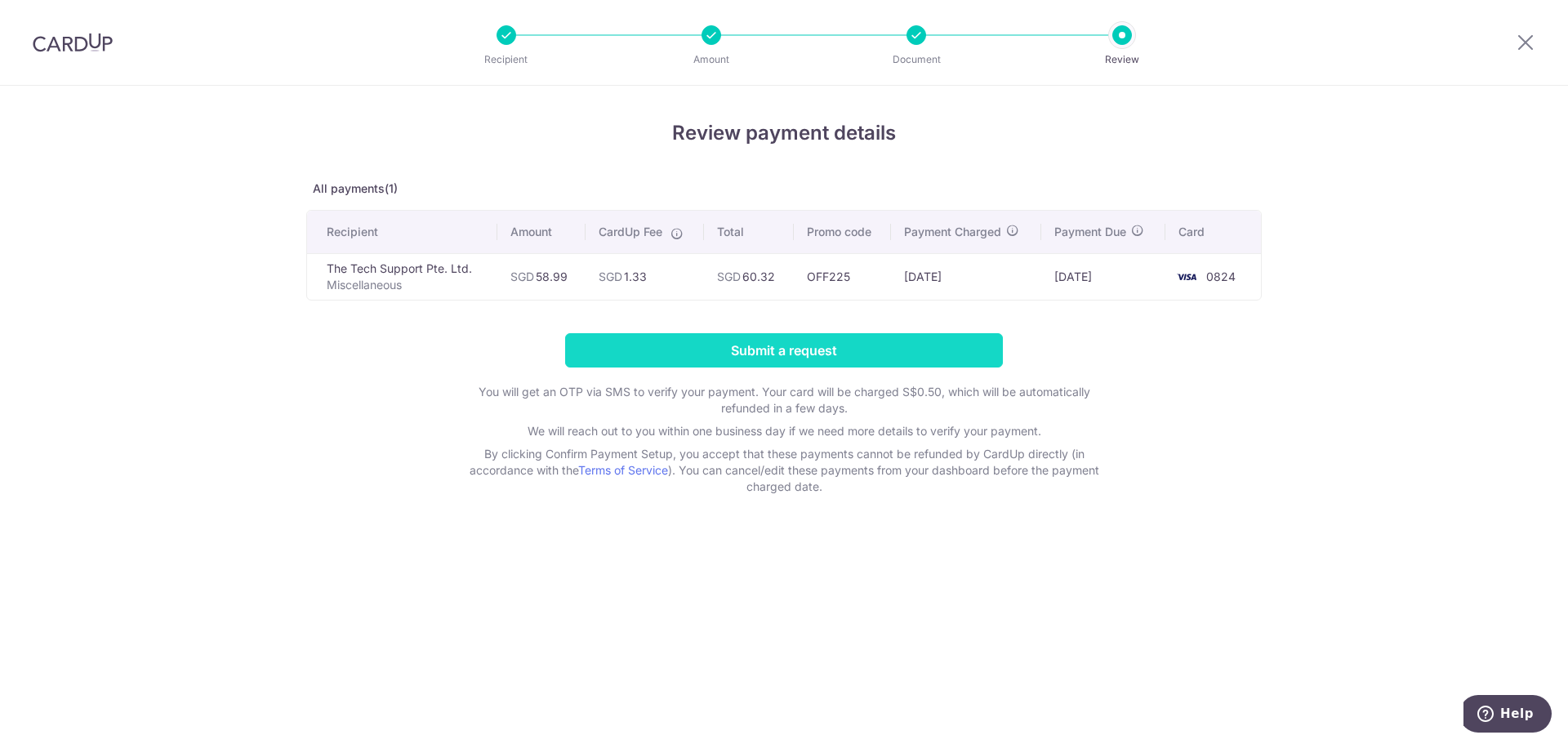
click at [947, 353] on input "Submit a request" at bounding box center [783, 350] width 437 height 34
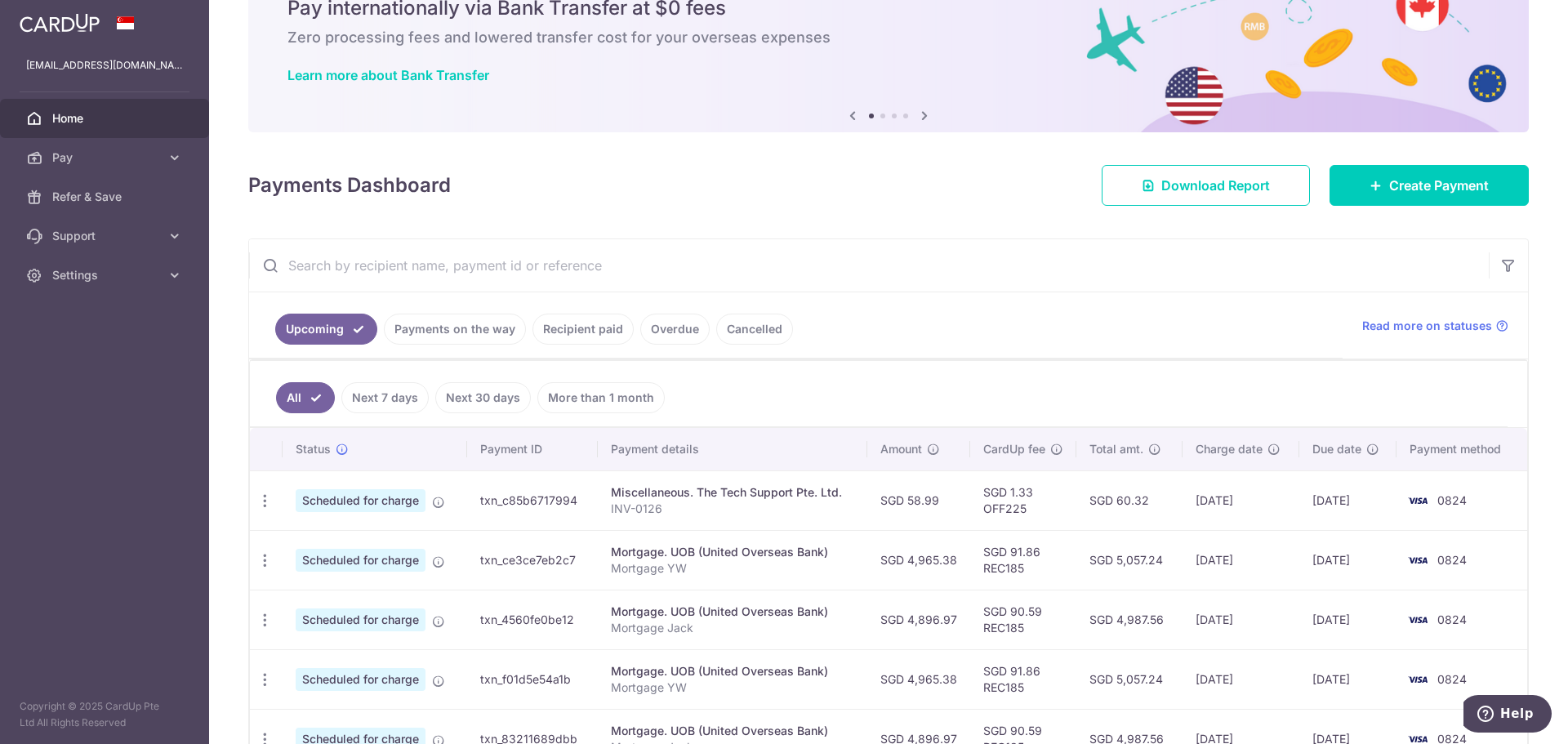
scroll to position [82, 0]
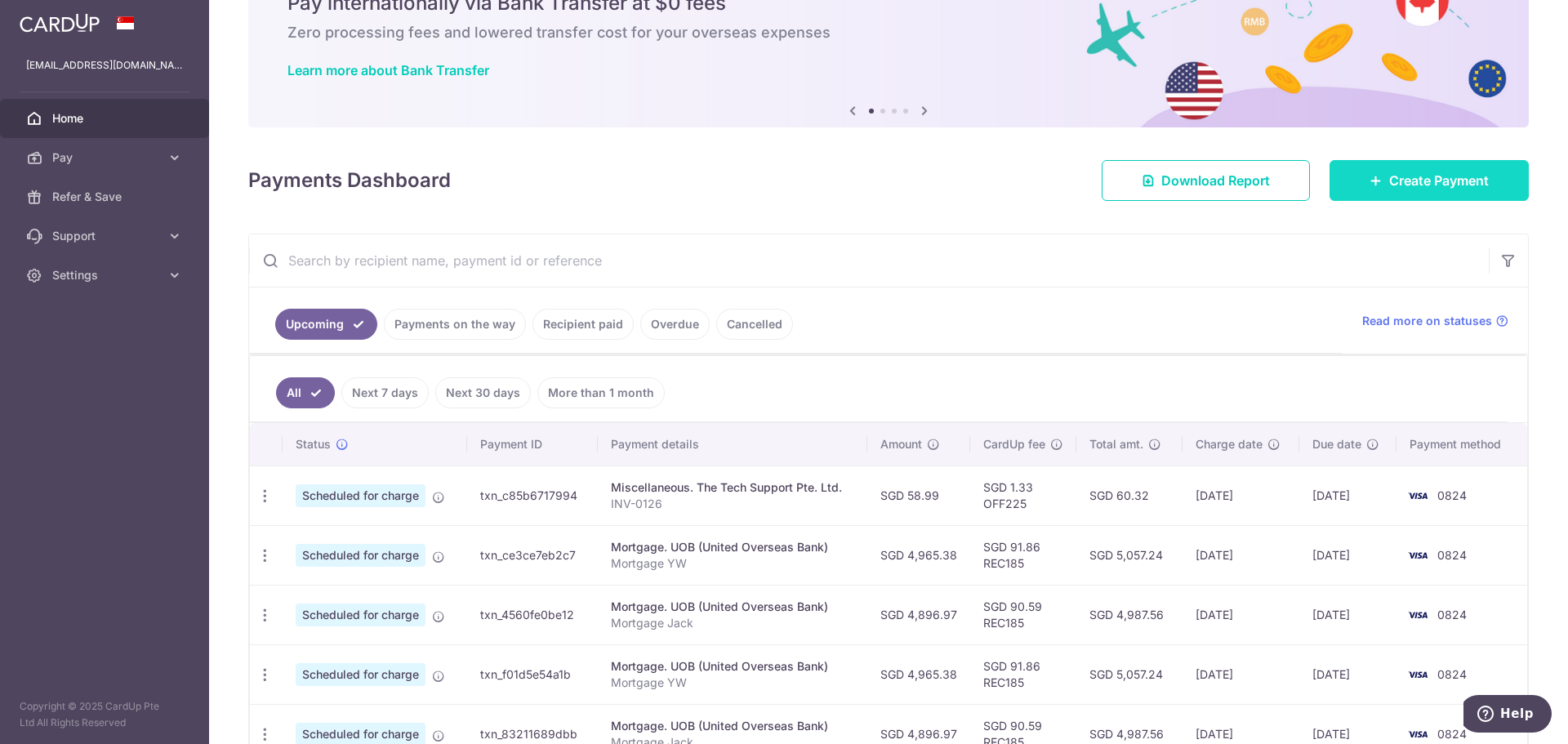
click at [1410, 185] on span "Create Payment" at bounding box center [1439, 181] width 100 height 20
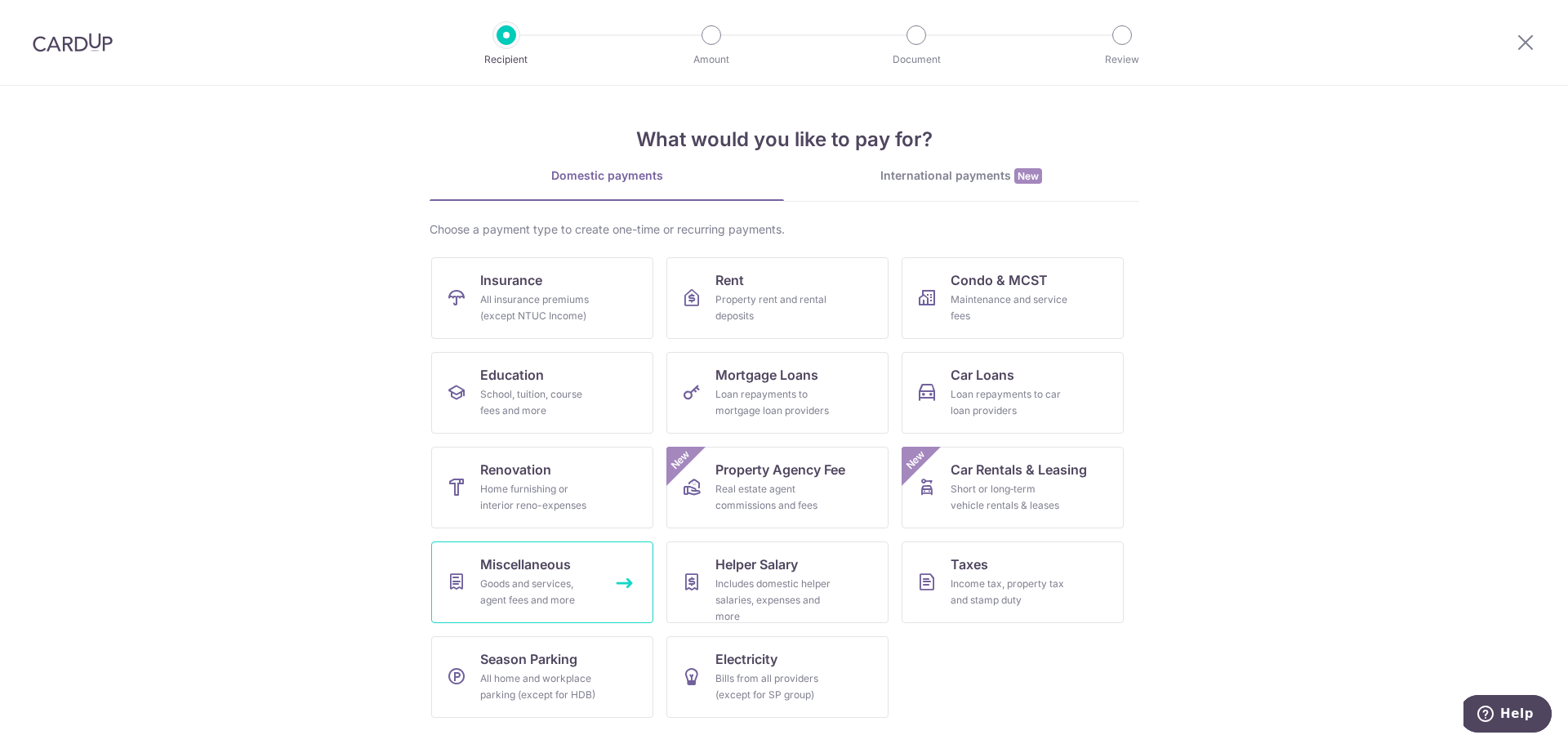
click at [535, 593] on div "Goods and services, agent fees and more" at bounding box center [539, 592] width 118 height 32
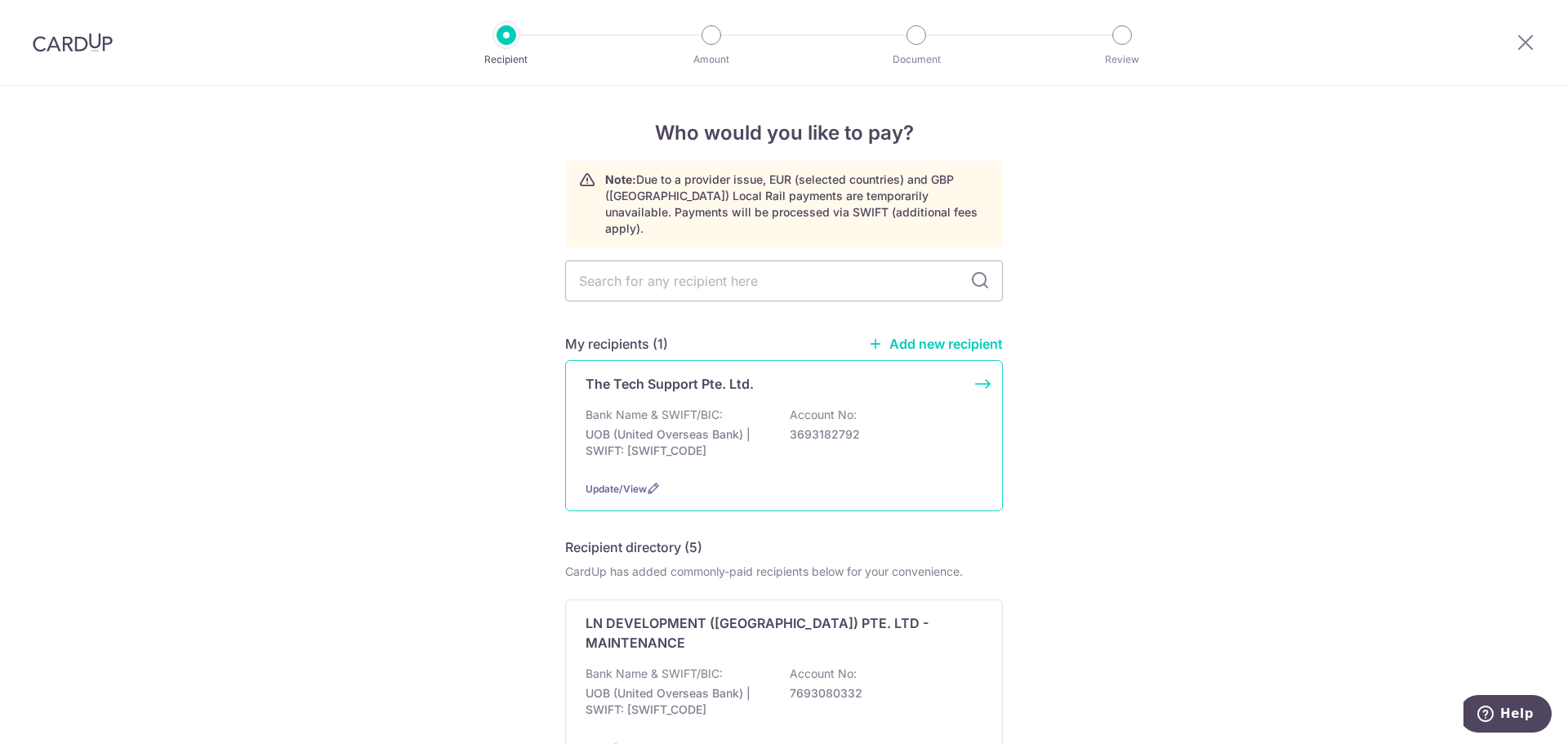
click at [757, 438] on p "UOB (United Overseas Bank) | SWIFT: UOVBSGSGXXX" at bounding box center [677, 443] width 183 height 32
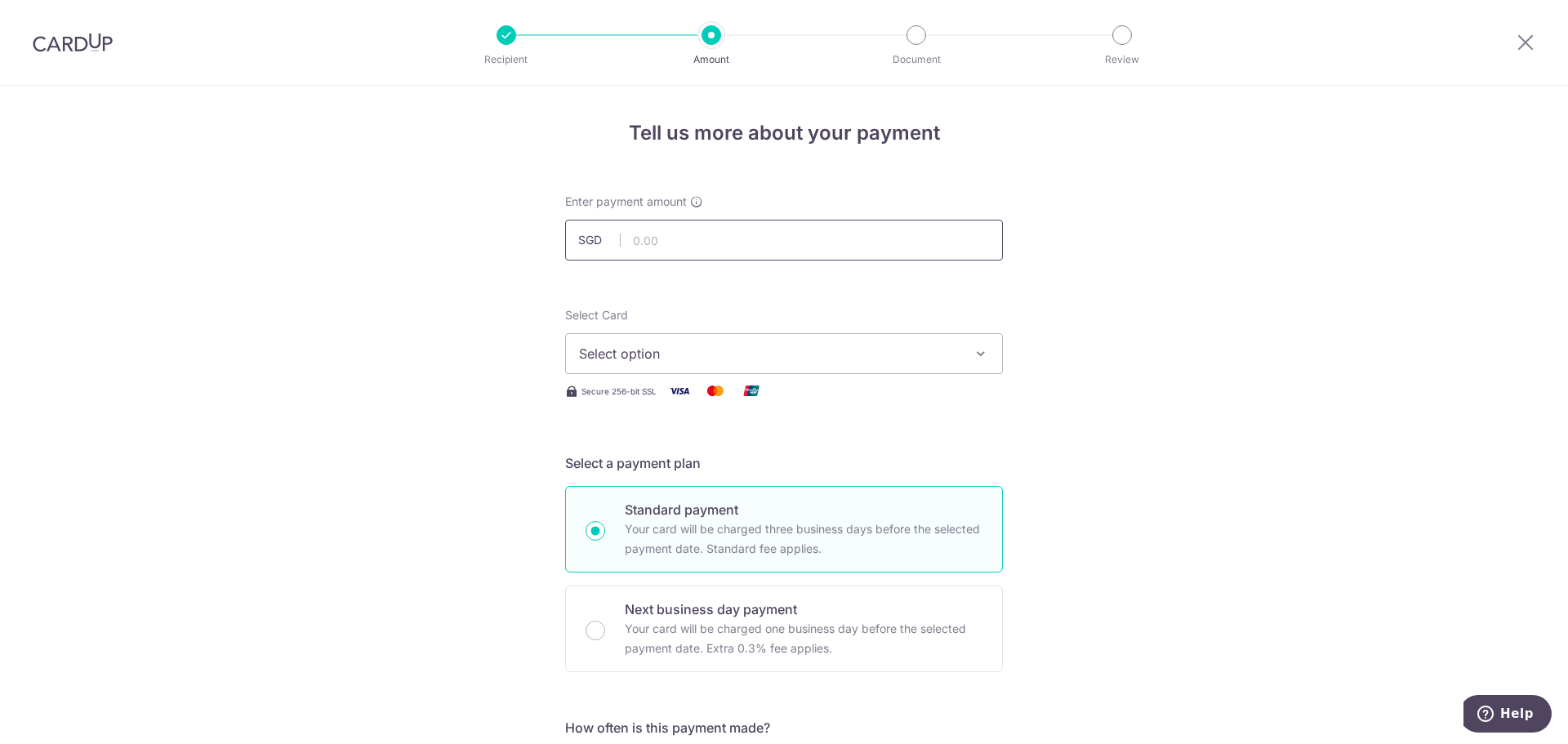
click at [775, 243] on input "text" at bounding box center [783, 240] width 437 height 40
type input "300.03"
click at [722, 371] on button "Select option" at bounding box center [783, 353] width 437 height 40
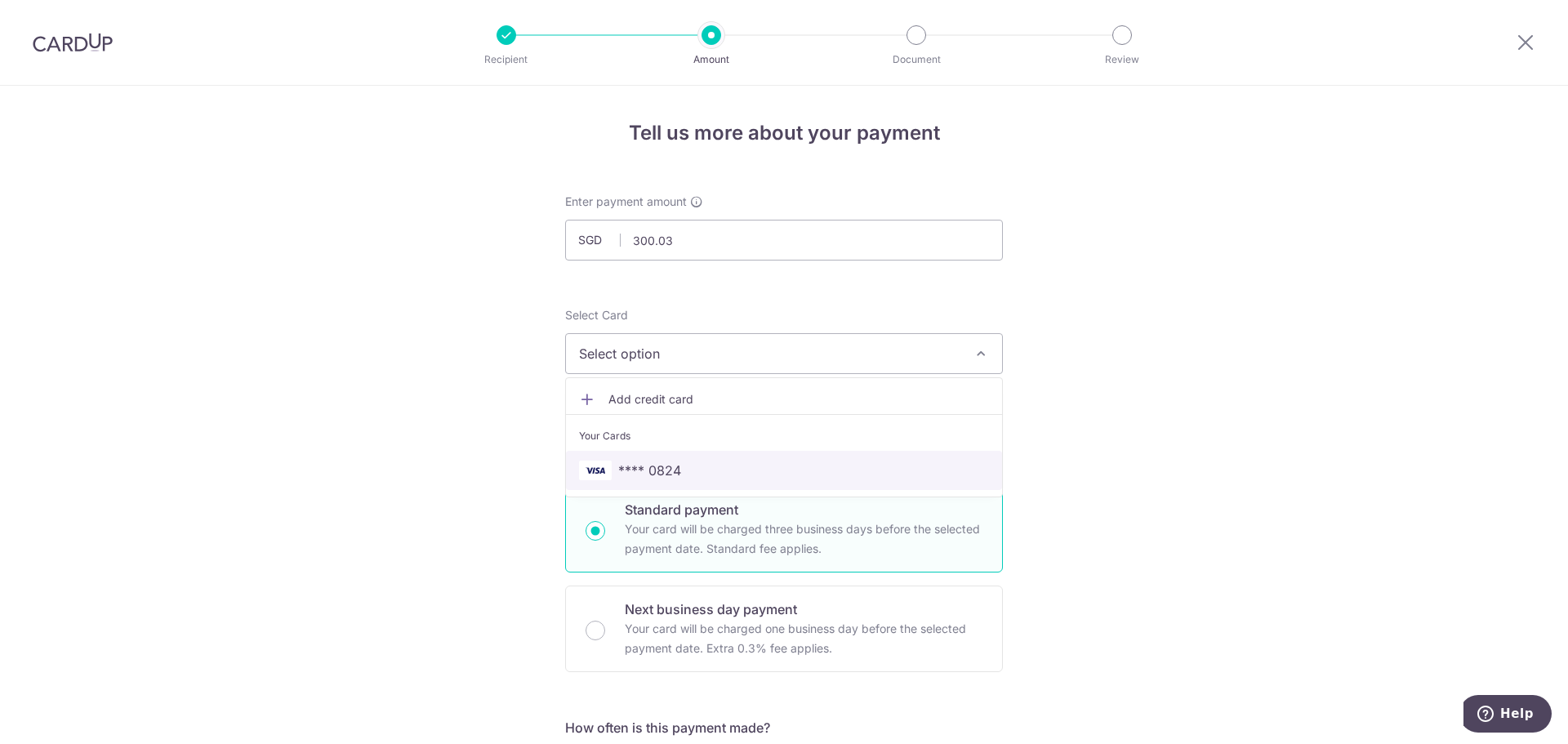
click at [665, 471] on span "**** 0824" at bounding box center [649, 471] width 63 height 20
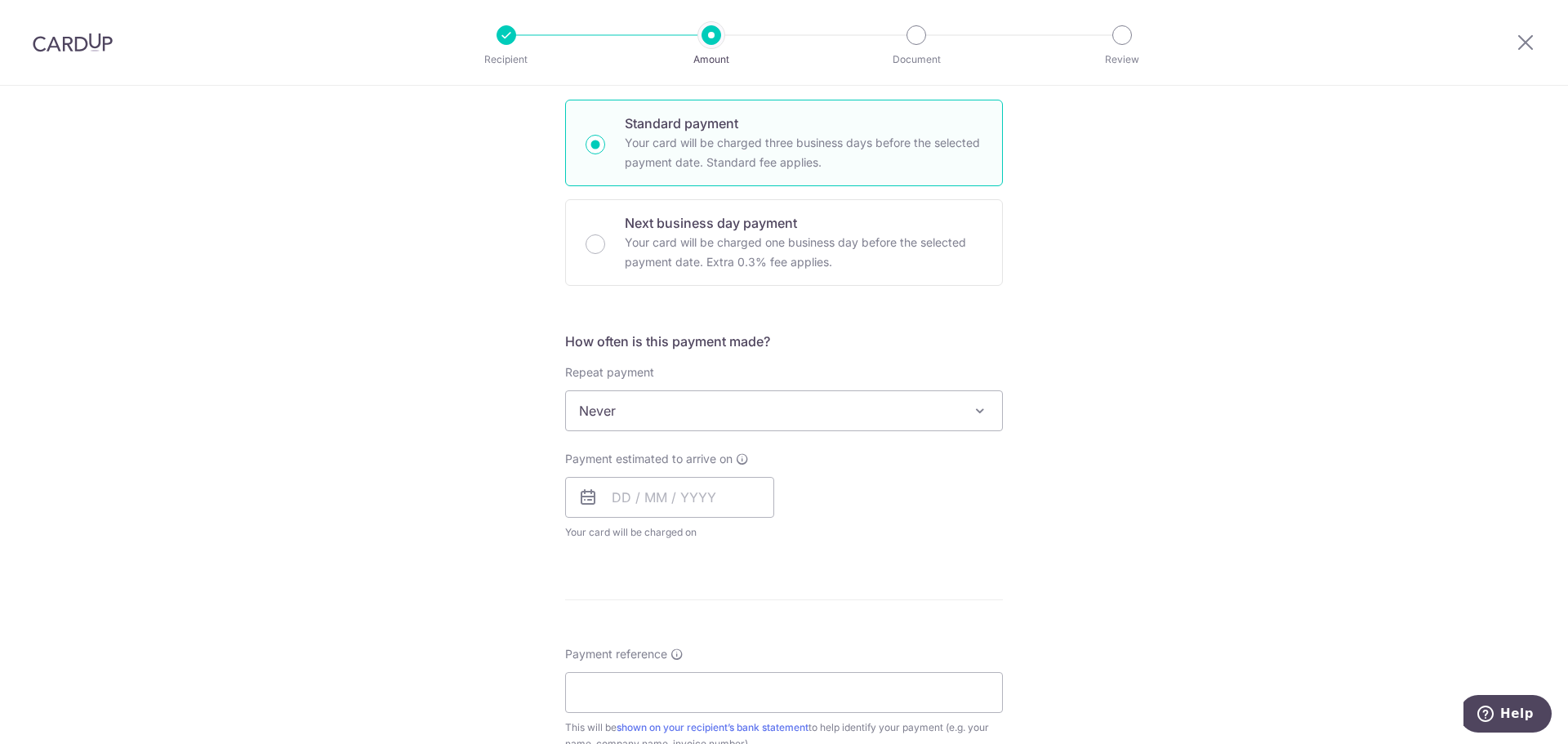
scroll to position [409, 0]
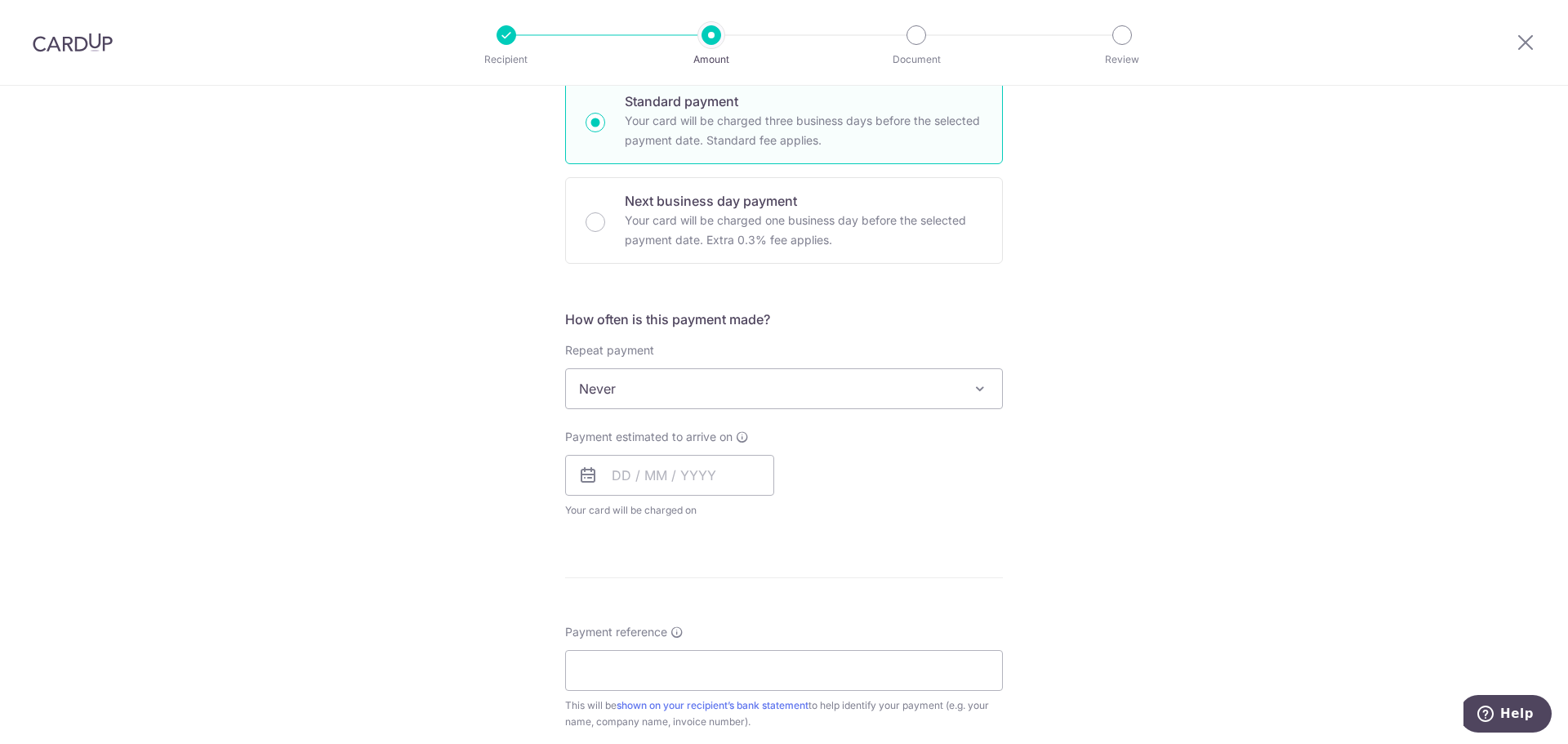
click at [737, 374] on span "Never" at bounding box center [784, 389] width 436 height 40
click at [736, 377] on span "Never" at bounding box center [784, 389] width 436 height 40
click at [675, 481] on input "text" at bounding box center [669, 474] width 209 height 40
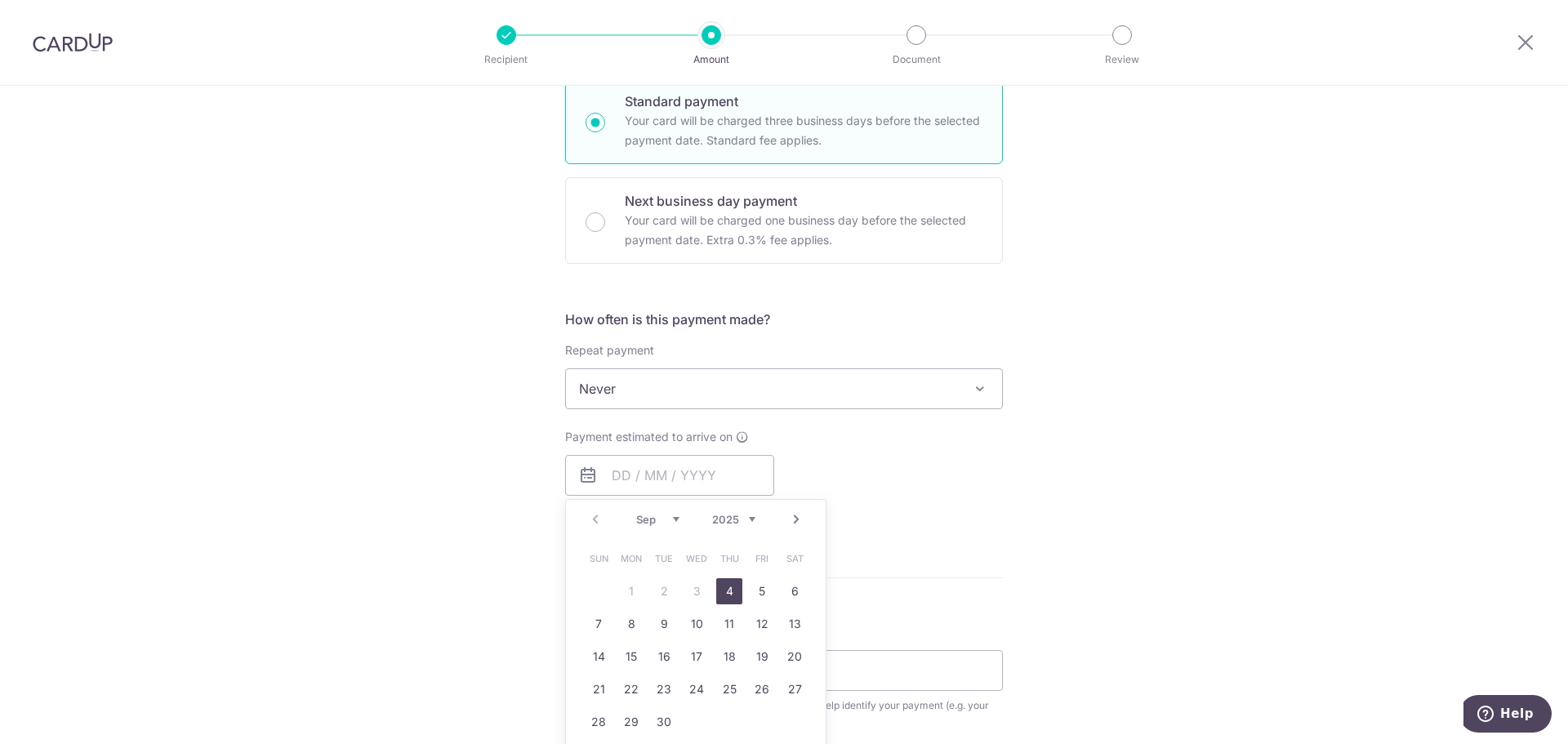
click at [718, 592] on link "4" at bounding box center [728, 591] width 26 height 26
type input "[DATE]"
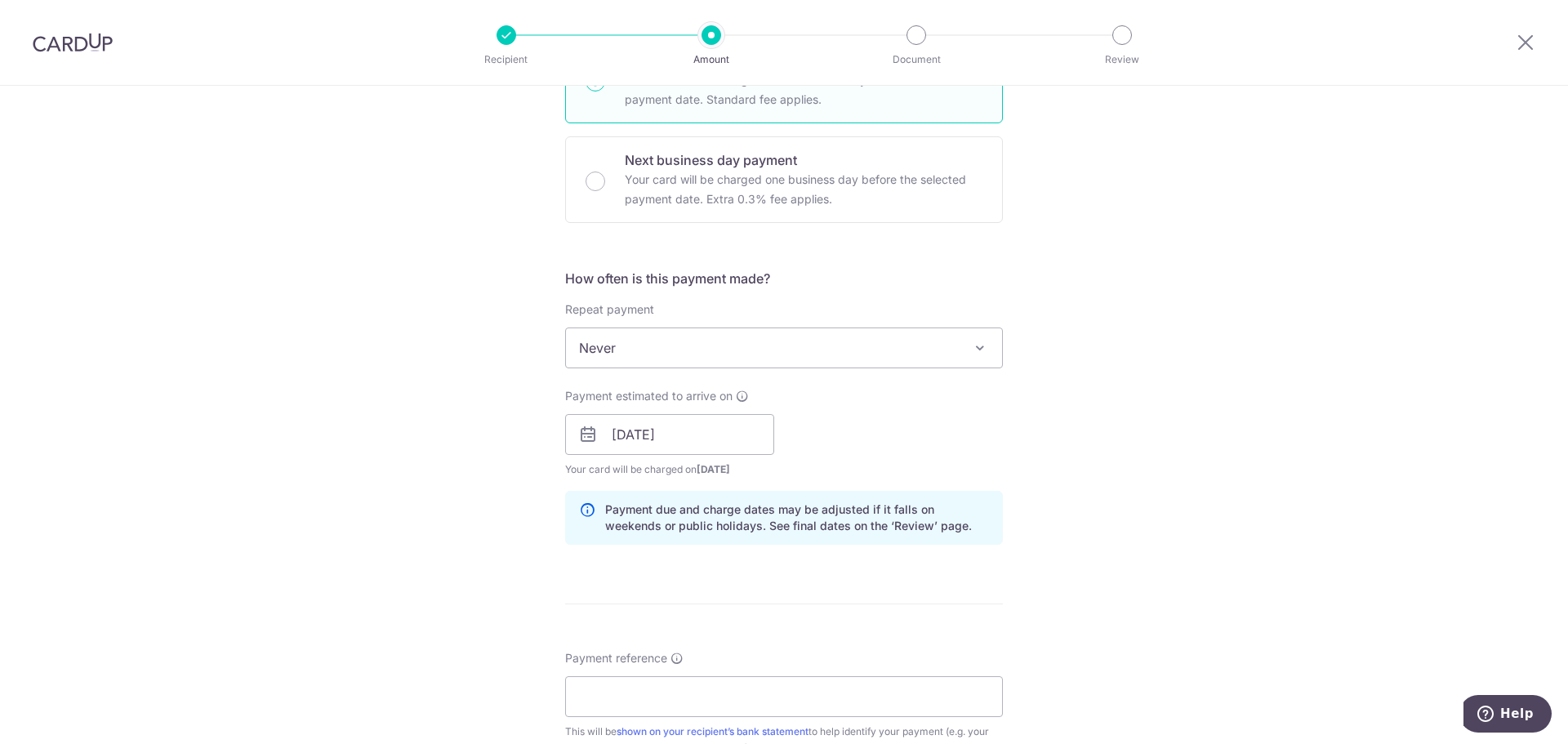
scroll to position [653, 0]
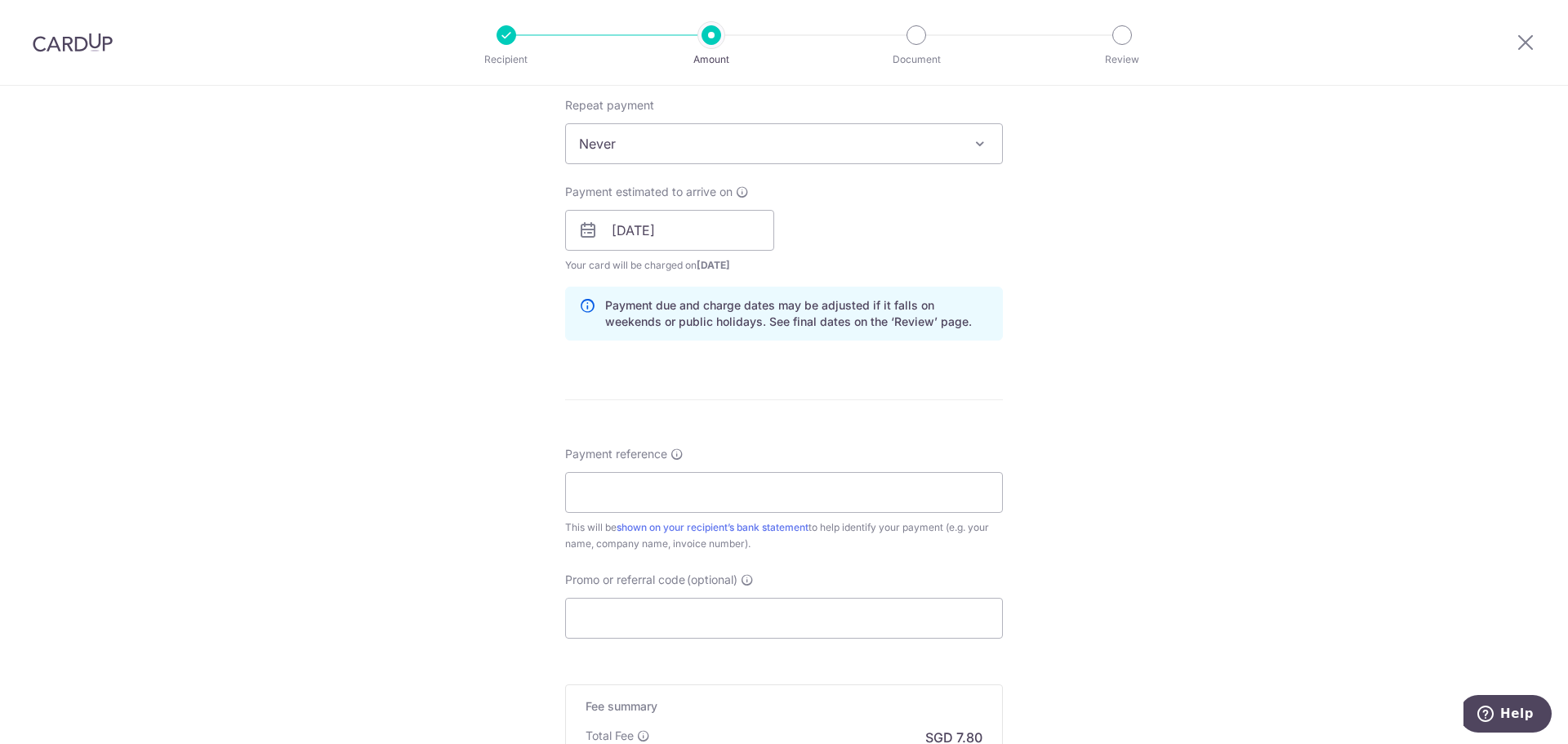
click at [739, 468] on div "Payment reference This will be shown on your recipient’s bank statement to help…" at bounding box center [783, 499] width 437 height 106
click at [723, 492] on input "Payment reference" at bounding box center [783, 492] width 437 height 40
click at [705, 491] on input "Payment reference" at bounding box center [783, 492] width 437 height 40
type input "INV-0125"
click at [700, 613] on input "Promo or referral code (optional)" at bounding box center [783, 618] width 437 height 40
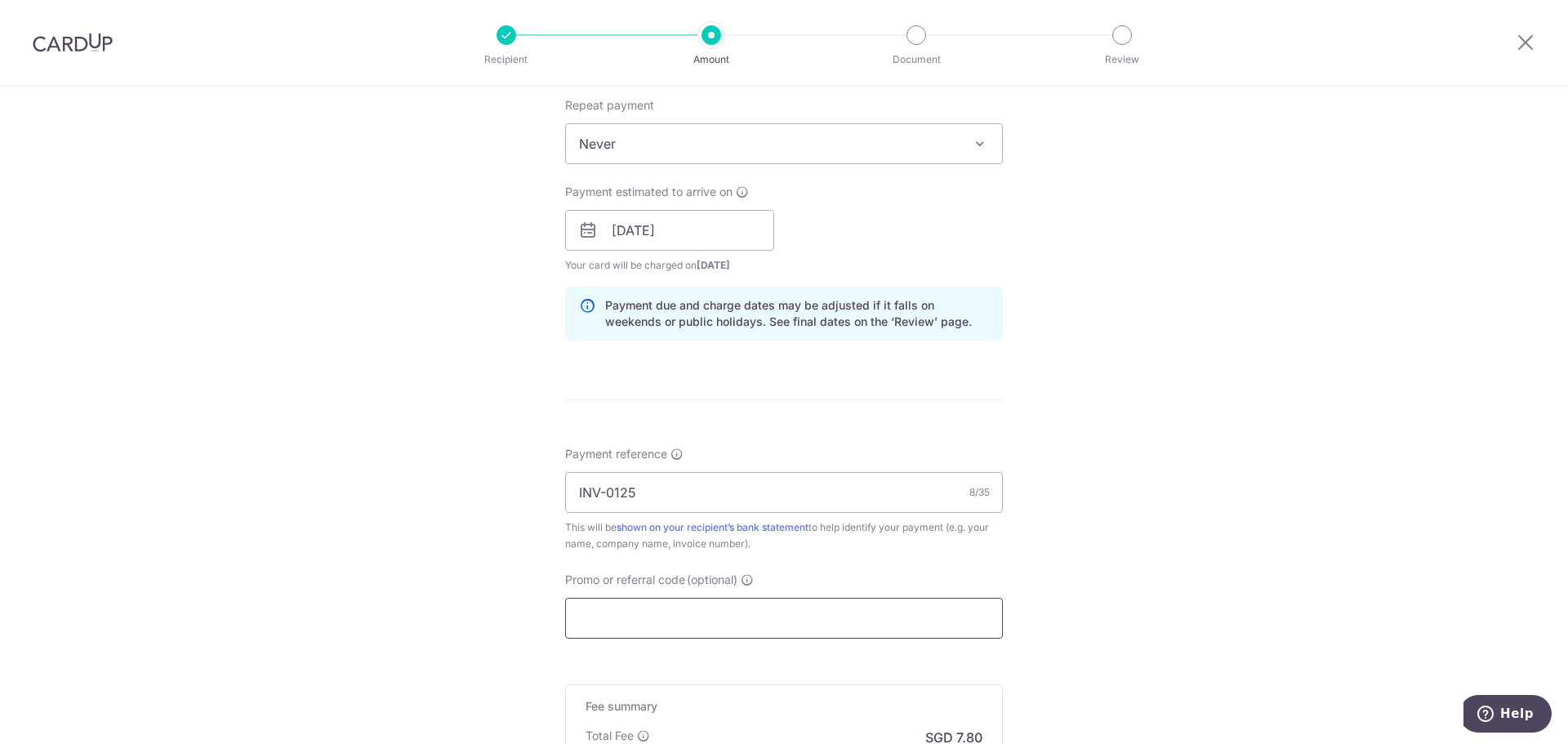
paste input "OFF225"
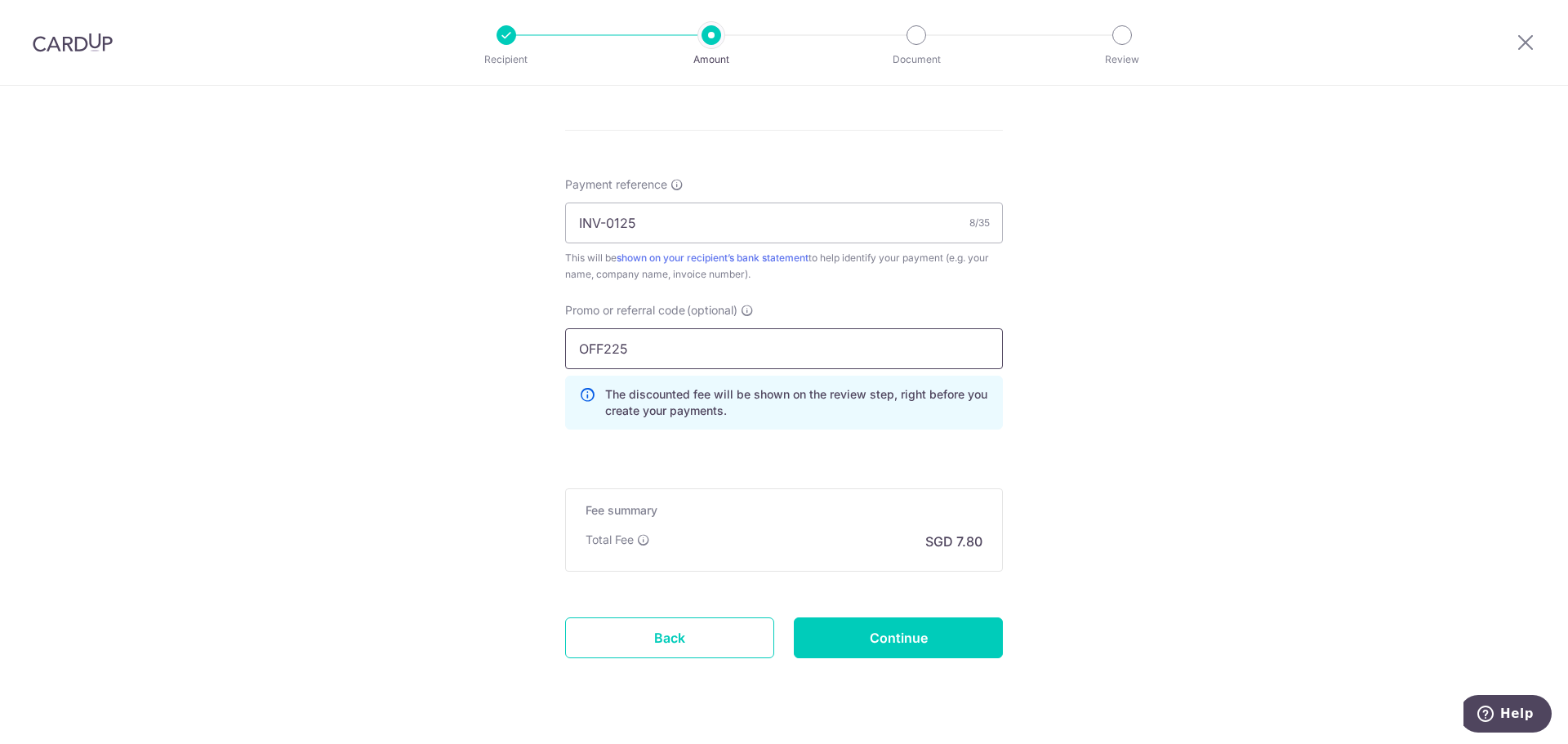
scroll to position [960, 0]
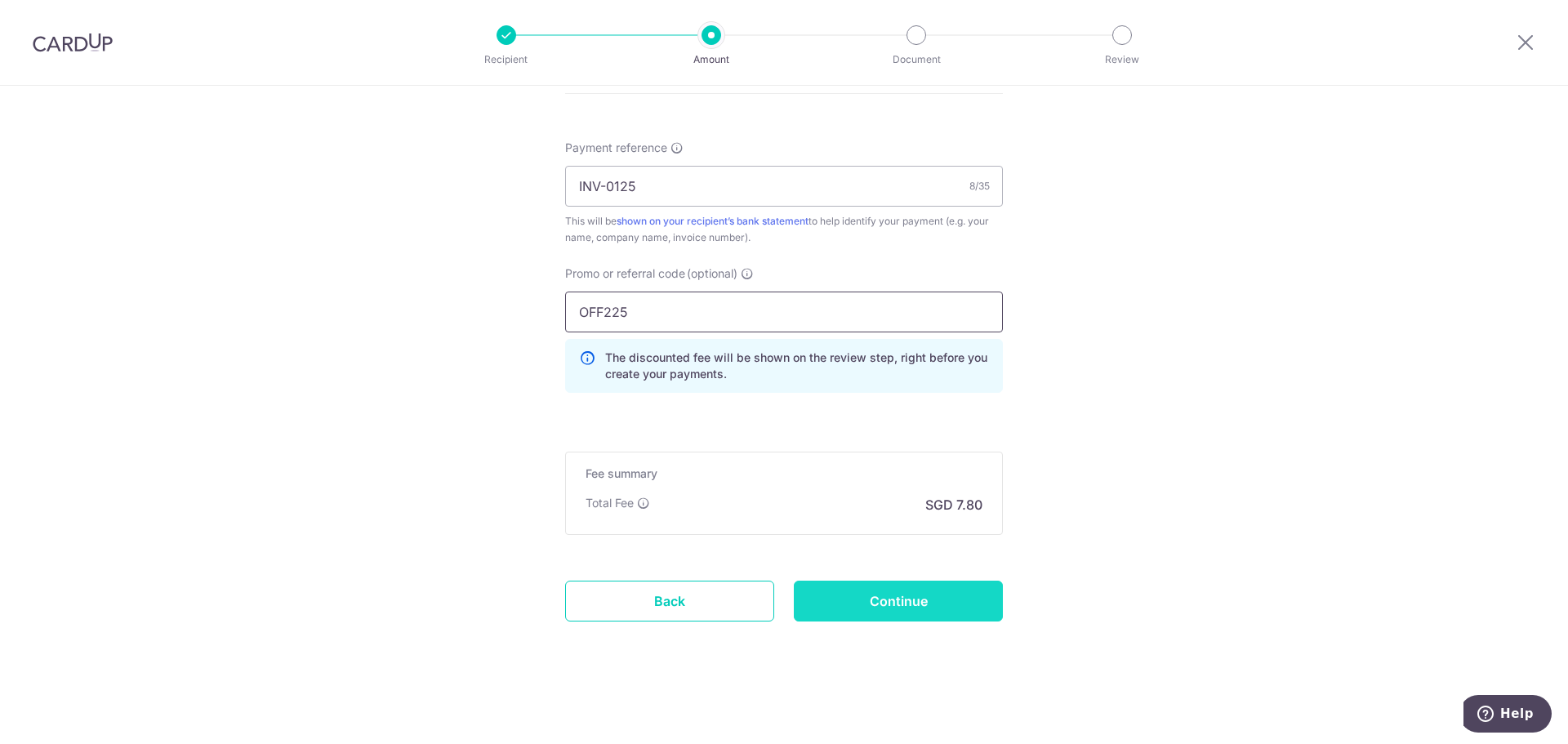
type input "OFF225"
click at [882, 610] on input "Continue" at bounding box center [898, 600] width 209 height 40
type input "Create Schedule"
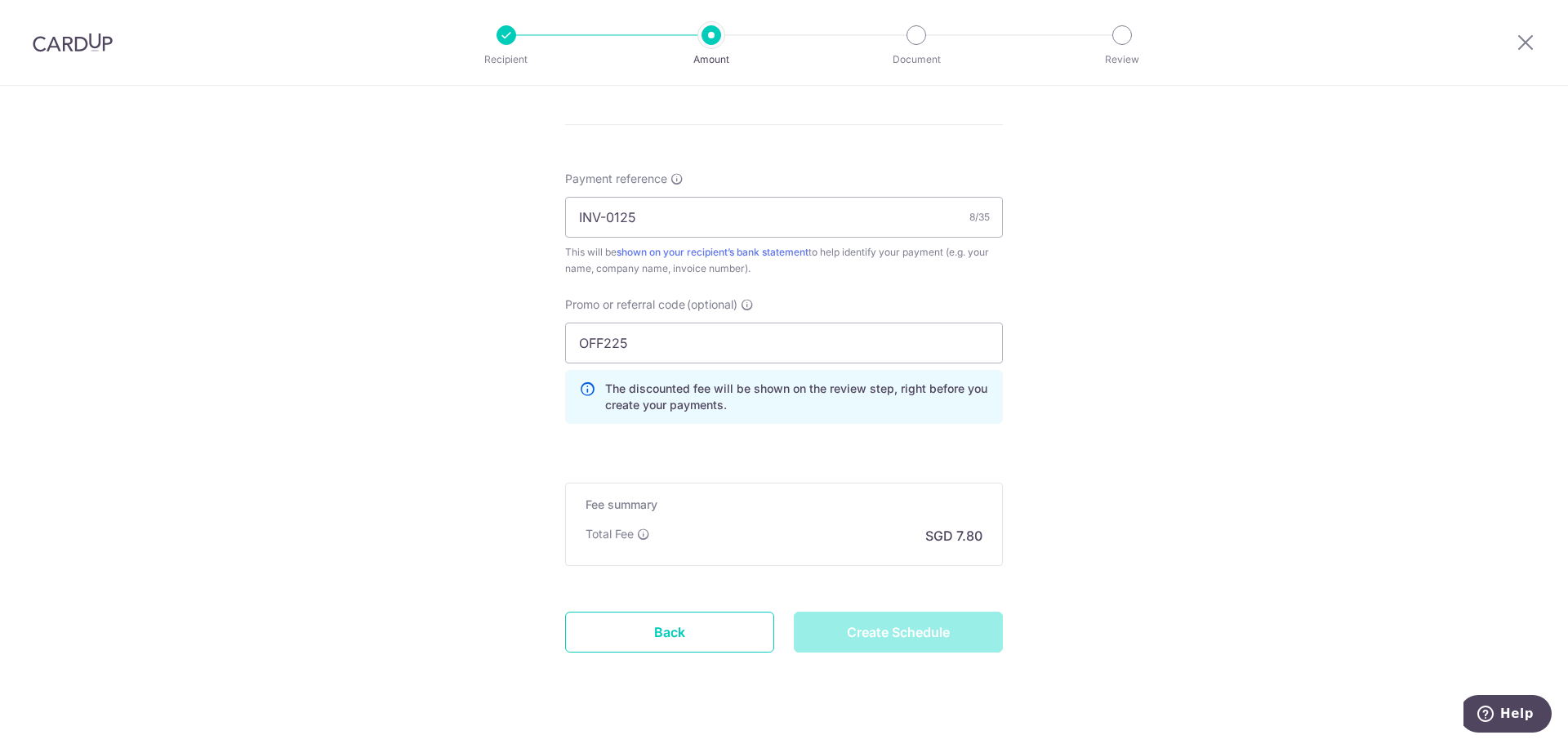
scroll to position [878, 0]
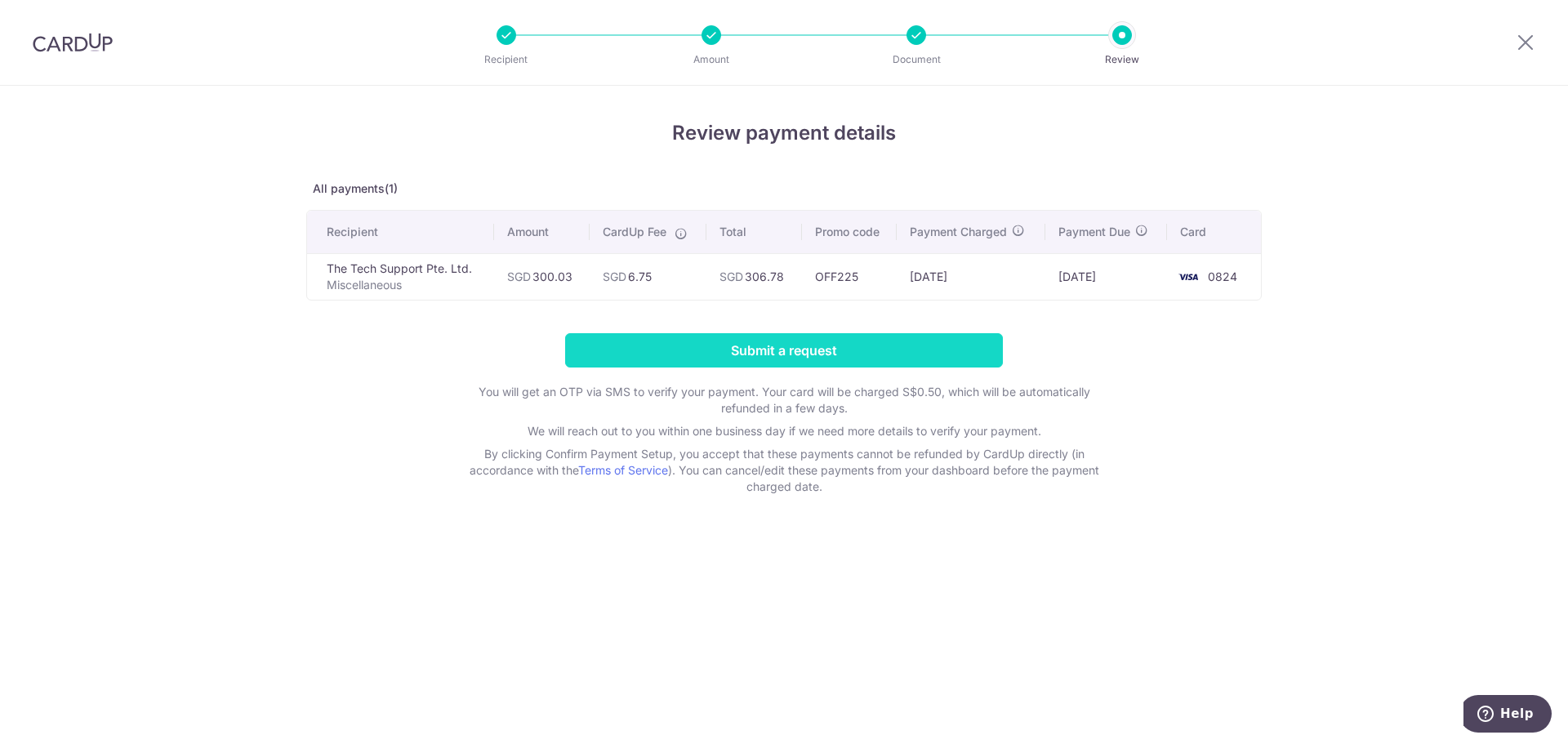
click at [906, 351] on input "Submit a request" at bounding box center [783, 350] width 437 height 34
